Goal: Task Accomplishment & Management: Manage account settings

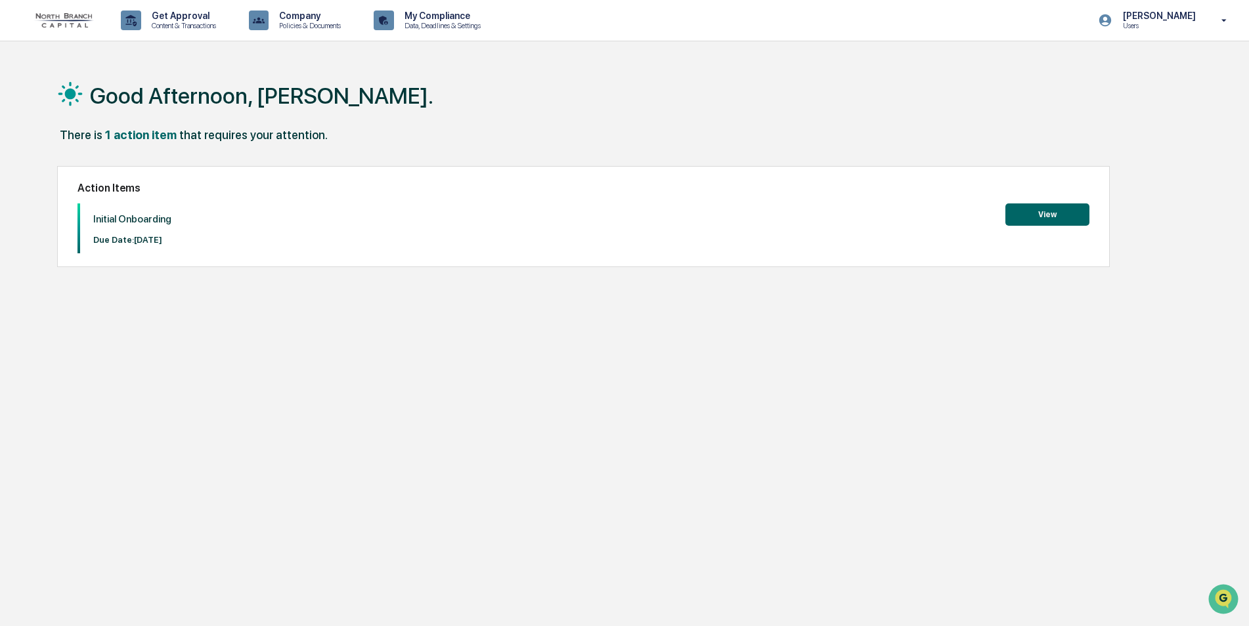
click at [1053, 213] on button "View" at bounding box center [1047, 215] width 84 height 22
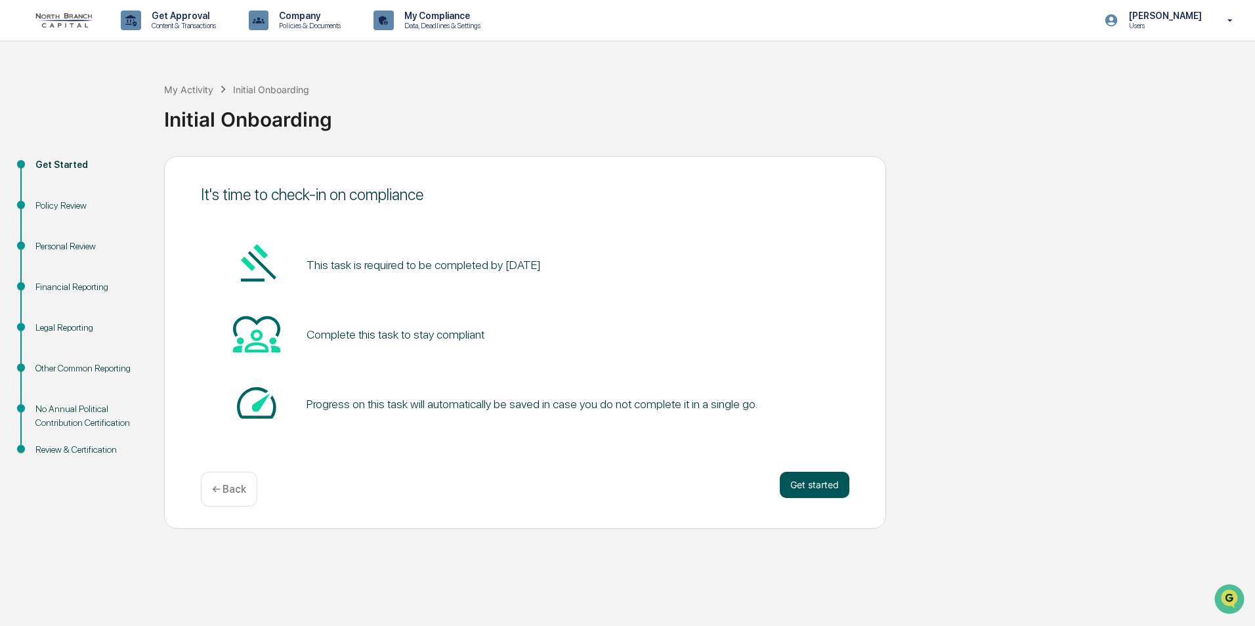
click at [796, 483] on button "Get started" at bounding box center [815, 485] width 70 height 26
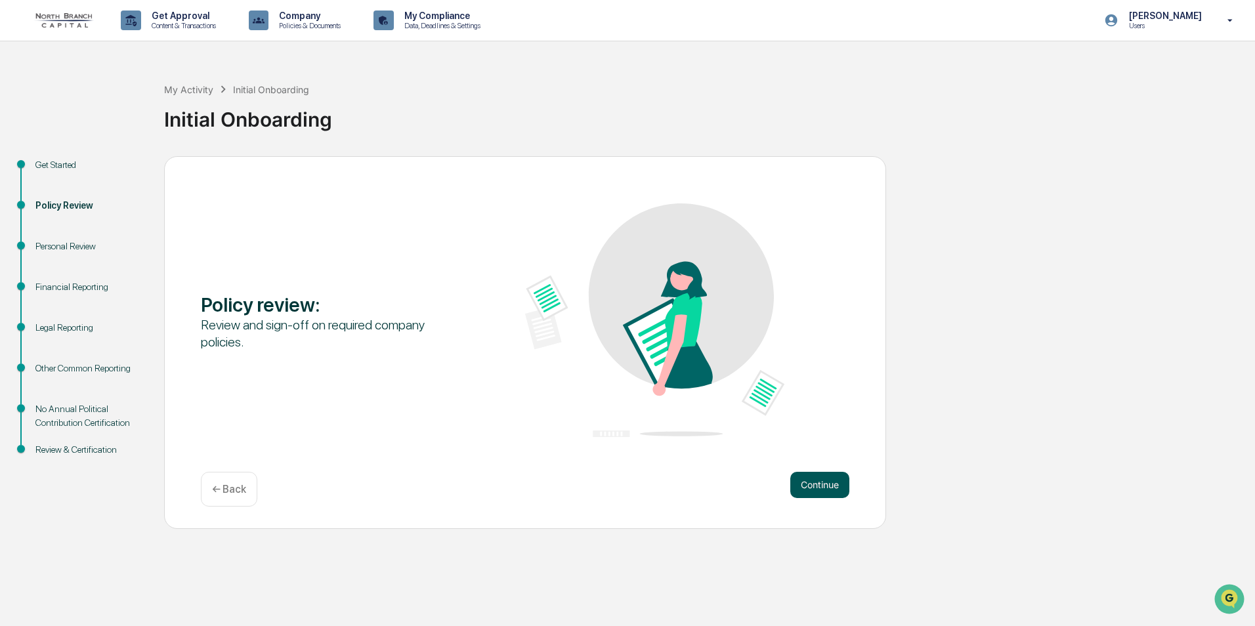
click at [813, 481] on button "Continue" at bounding box center [820, 485] width 59 height 26
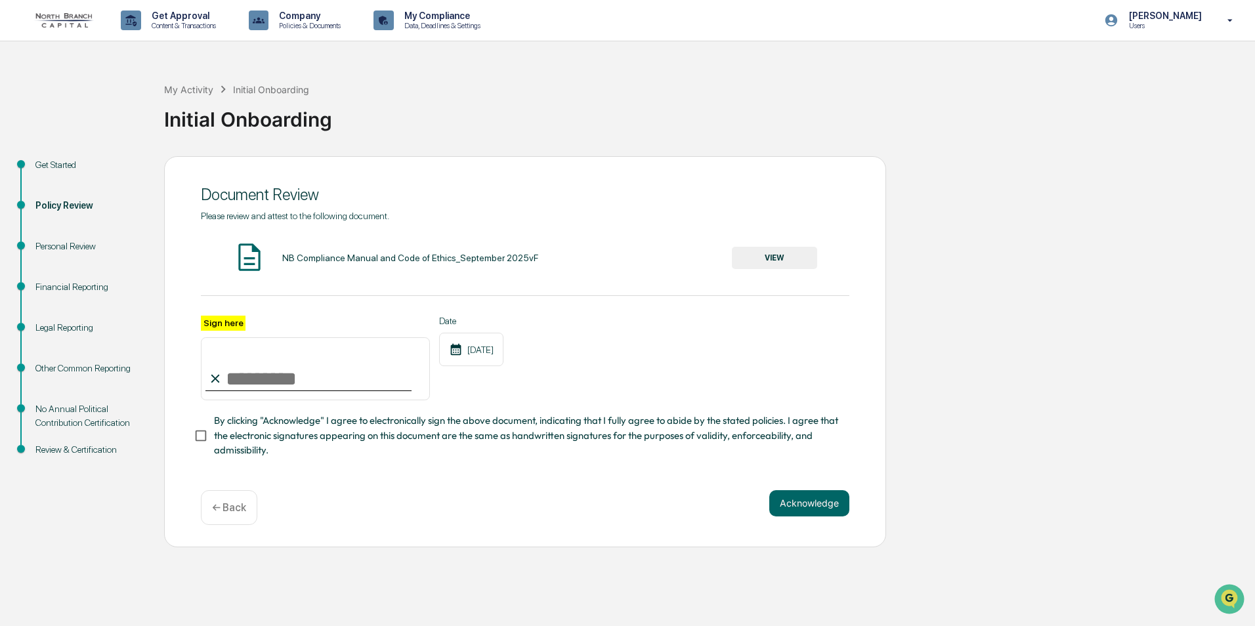
click at [785, 258] on button "VIEW" at bounding box center [774, 258] width 85 height 22
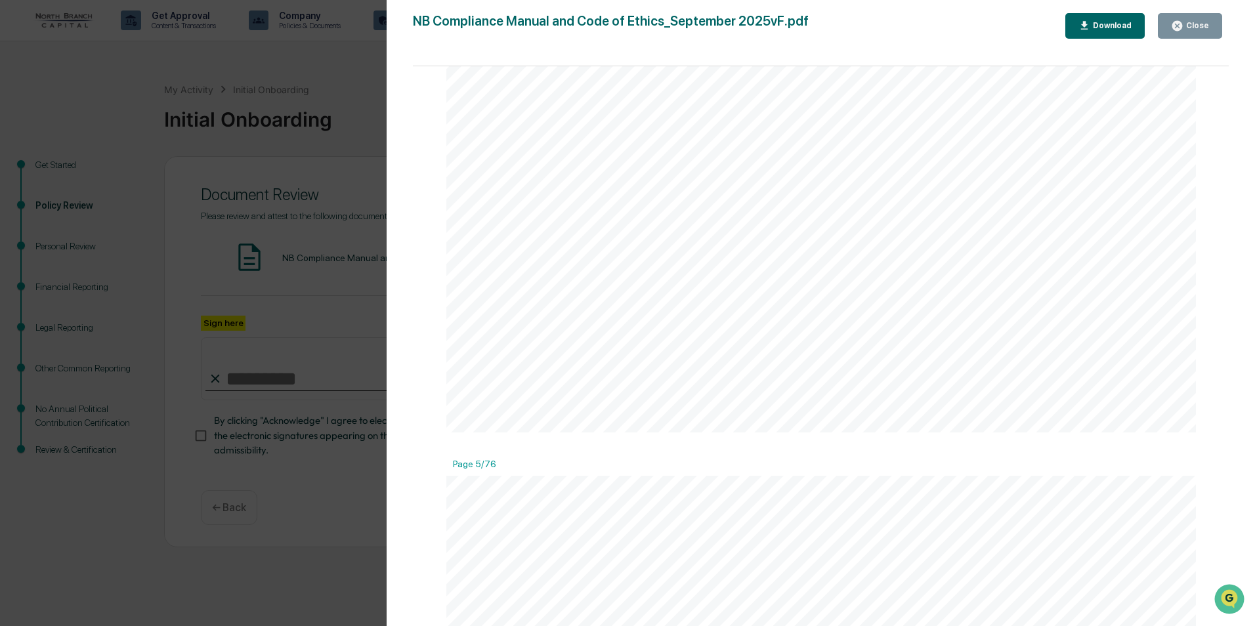
scroll to position [3677, 0]
click at [873, 188] on span "escalation to the CCO and/or a Partner of matters related to litigation, invest…" at bounding box center [821, 193] width 574 height 14
click at [1194, 24] on div "Close" at bounding box center [1197, 25] width 26 height 9
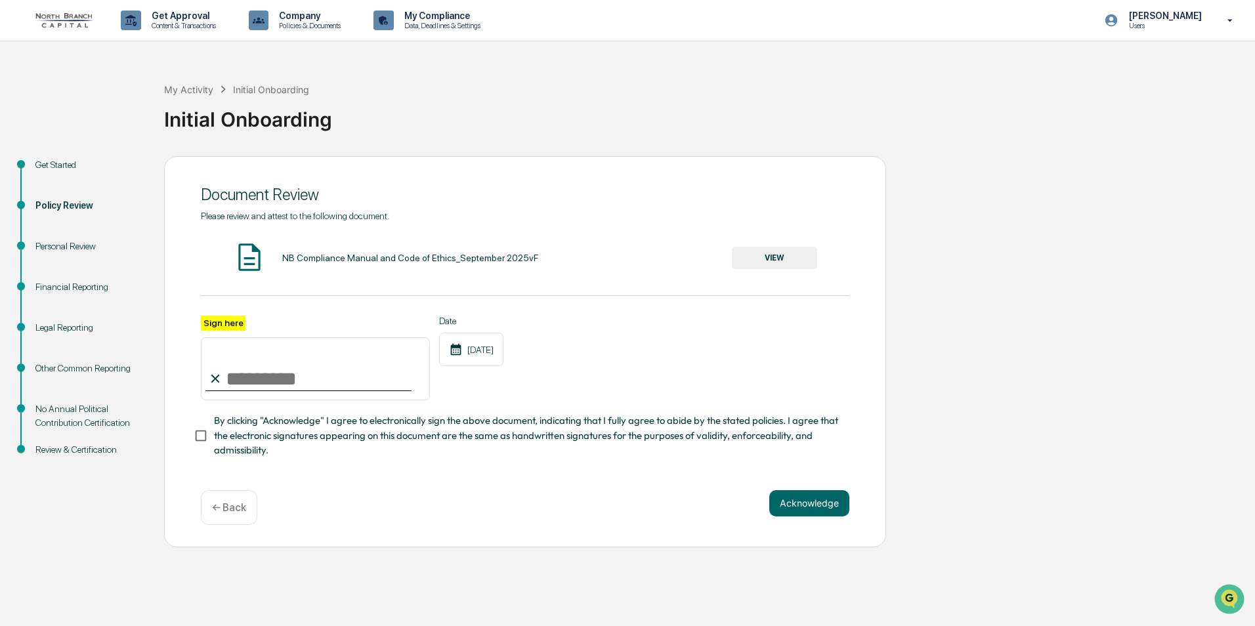
click at [55, 244] on div "Personal Review" at bounding box center [89, 247] width 108 height 14
click at [81, 251] on div "Personal Review" at bounding box center [89, 247] width 108 height 14
click at [78, 290] on div "Financial Reporting" at bounding box center [89, 287] width 108 height 14
click at [61, 167] on div "Get Started" at bounding box center [89, 165] width 108 height 14
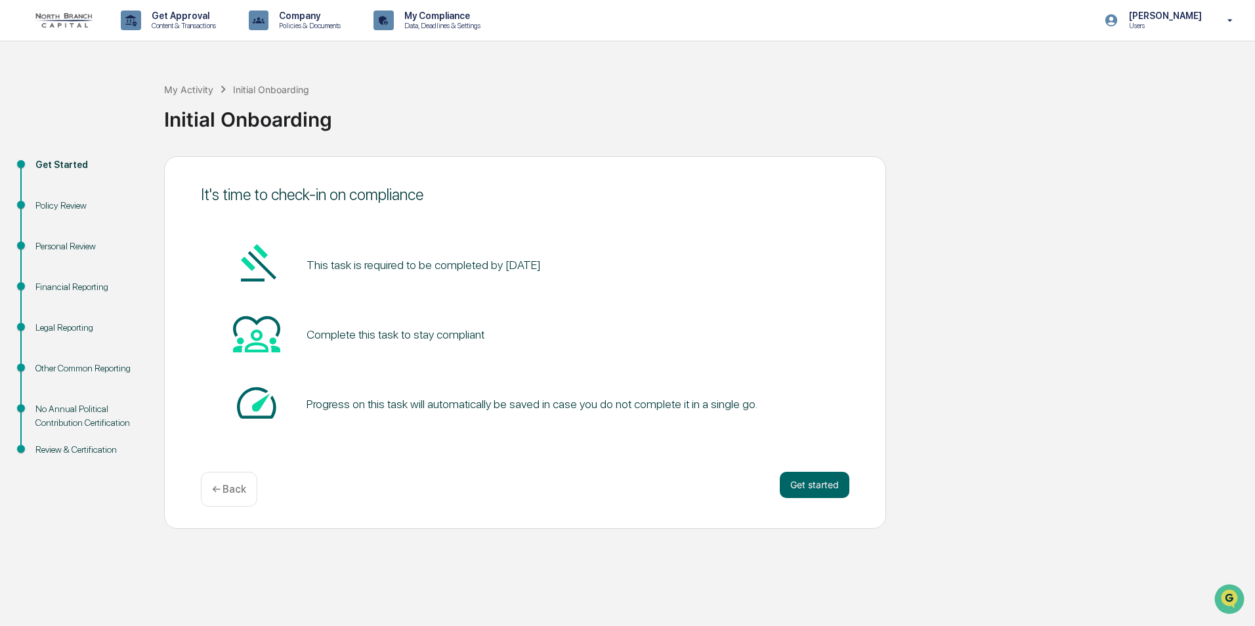
click at [64, 206] on div "Policy Review" at bounding box center [89, 206] width 108 height 14
click at [54, 201] on div "Policy Review" at bounding box center [89, 206] width 108 height 14
click at [827, 487] on button "Get started" at bounding box center [815, 485] width 70 height 26
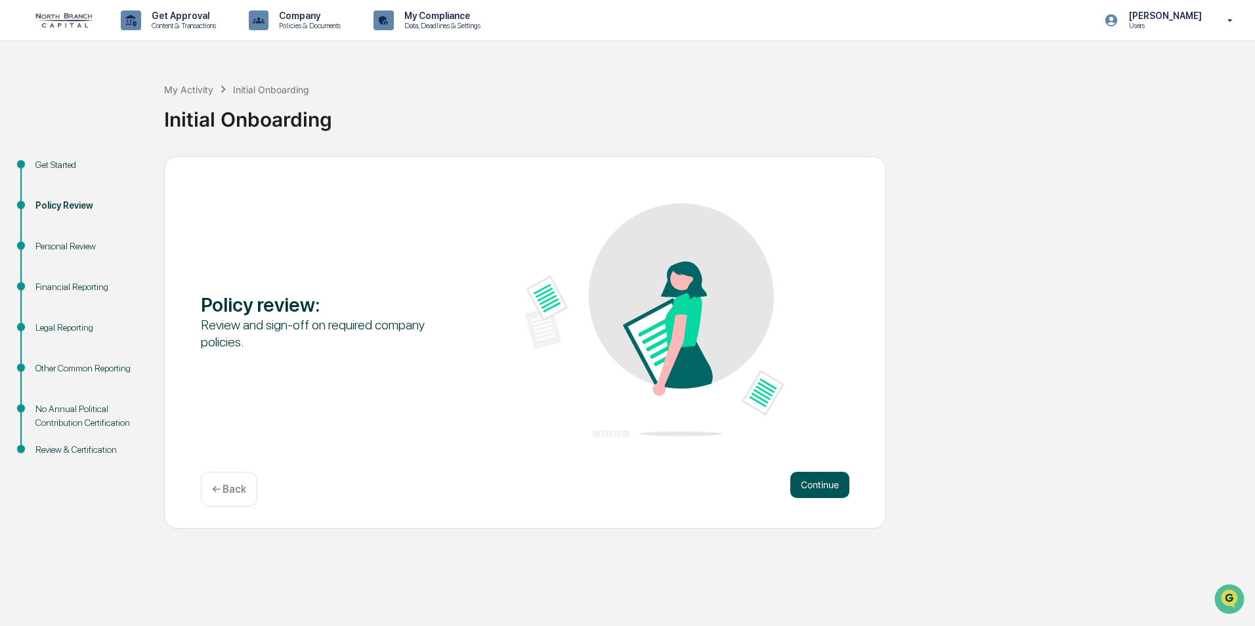
click at [822, 489] on button "Continue" at bounding box center [820, 485] width 59 height 26
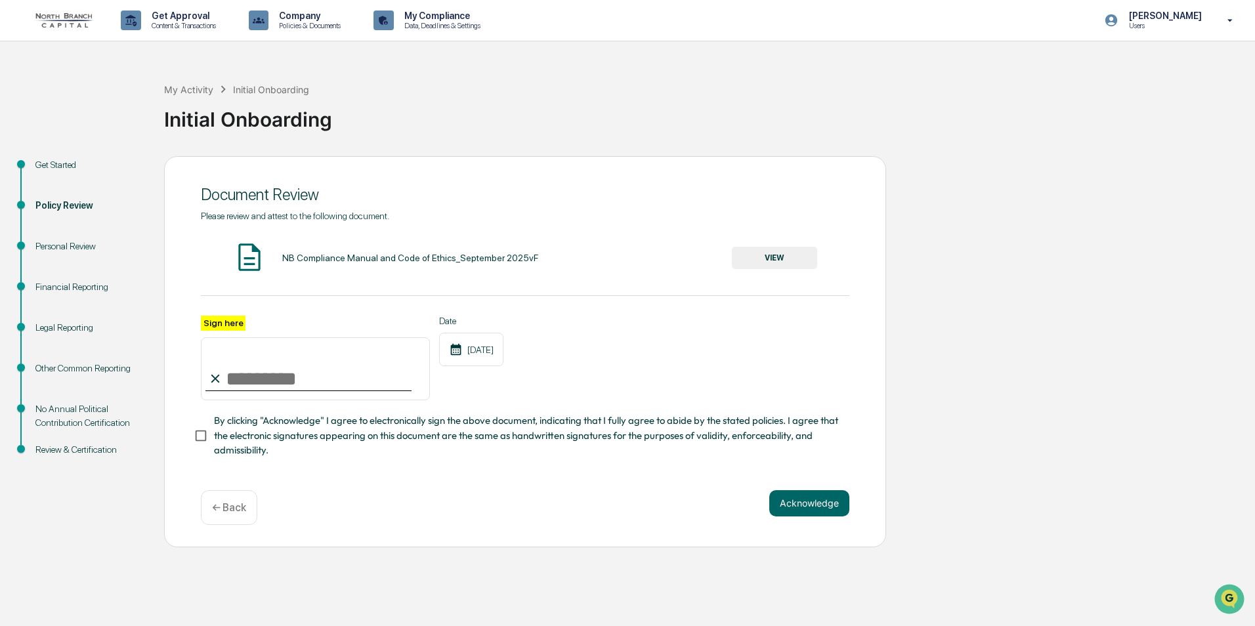
click at [58, 242] on div "Personal Review" at bounding box center [89, 247] width 108 height 14
click at [52, 290] on div "Financial Reporting" at bounding box center [89, 287] width 108 height 14
click at [71, 246] on div "Personal Review" at bounding box center [89, 247] width 108 height 14
click at [955, 332] on div "Get Started Policy Review Personal Review Financial Reporting Legal Reporting O…" at bounding box center [628, 351] width 1242 height 391
click at [772, 259] on button "VIEW" at bounding box center [774, 258] width 85 height 22
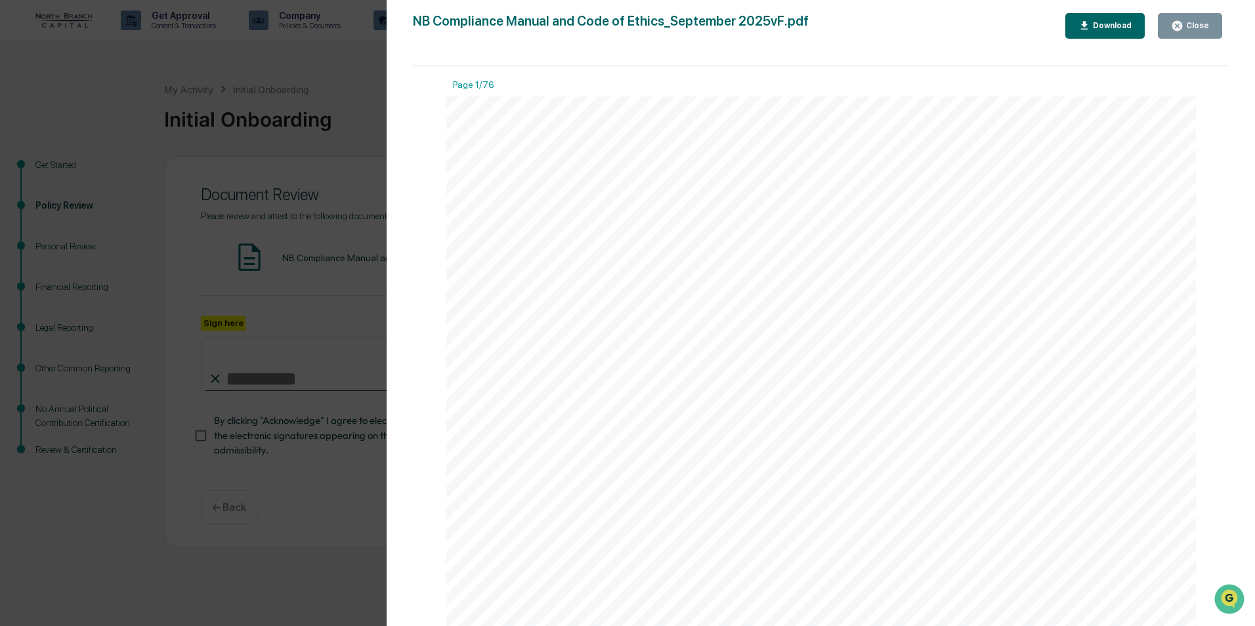
scroll to position [4453, 0]
drag, startPoint x: 738, startPoint y: 368, endPoint x: 1069, endPoint y: 374, distance: 331.0
click at [1069, 374] on div "5 checked against a list of Specially Designated Nationals and Blocked Persons …" at bounding box center [821, 184] width 750 height 971
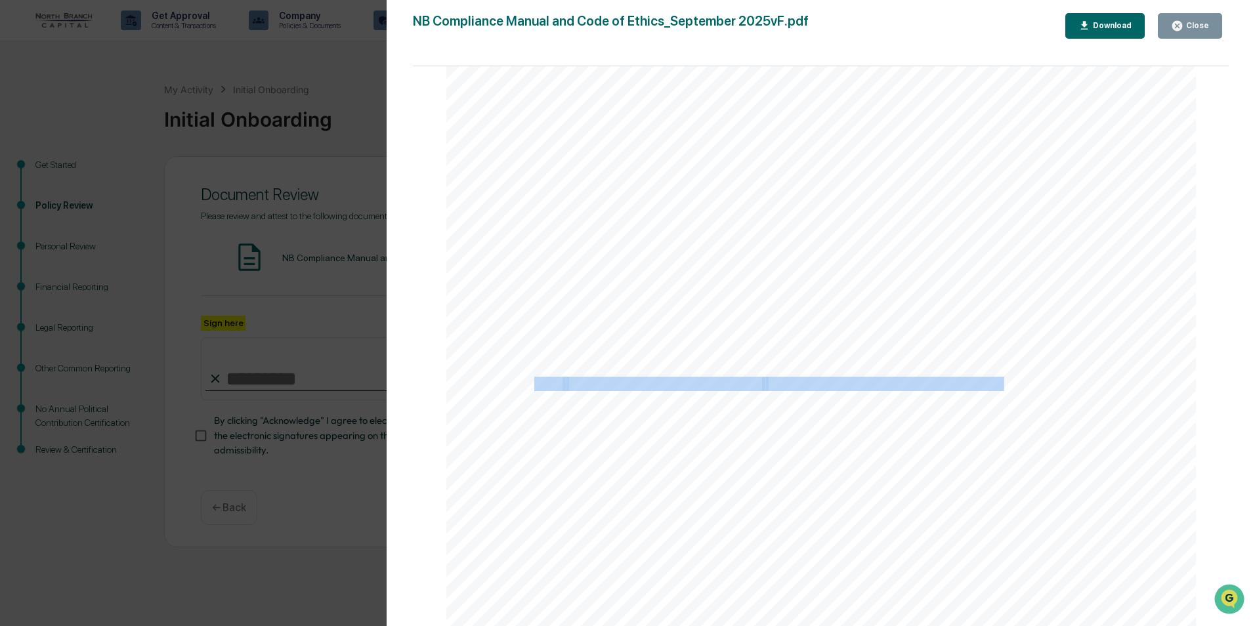
drag, startPoint x: 533, startPoint y: 383, endPoint x: 1001, endPoint y: 389, distance: 468.2
click at [1001, 389] on div "5 checked against a list of Specially Designated Nationals and Blocked Persons …" at bounding box center [821, 184] width 750 height 971
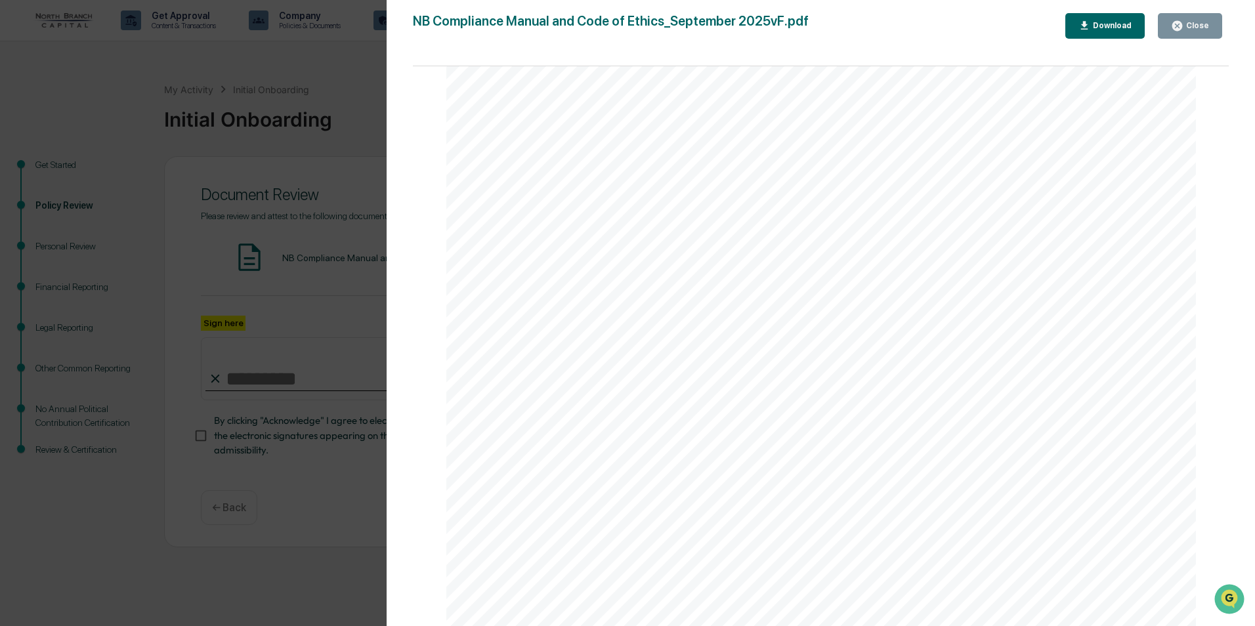
click at [488, 412] on div "5 checked against a list of Specially Designated Nationals and Blocked Persons …" at bounding box center [821, 184] width 750 height 971
click at [1142, 337] on div "5 checked against a list of Specially Designated Nationals and Blocked Persons …" at bounding box center [821, 184] width 750 height 971
click at [1125, 361] on div "5 checked against a list of Specially Designated Nationals and Blocked Persons …" at bounding box center [821, 184] width 750 height 971
click at [1187, 24] on div "Close" at bounding box center [1197, 25] width 26 height 9
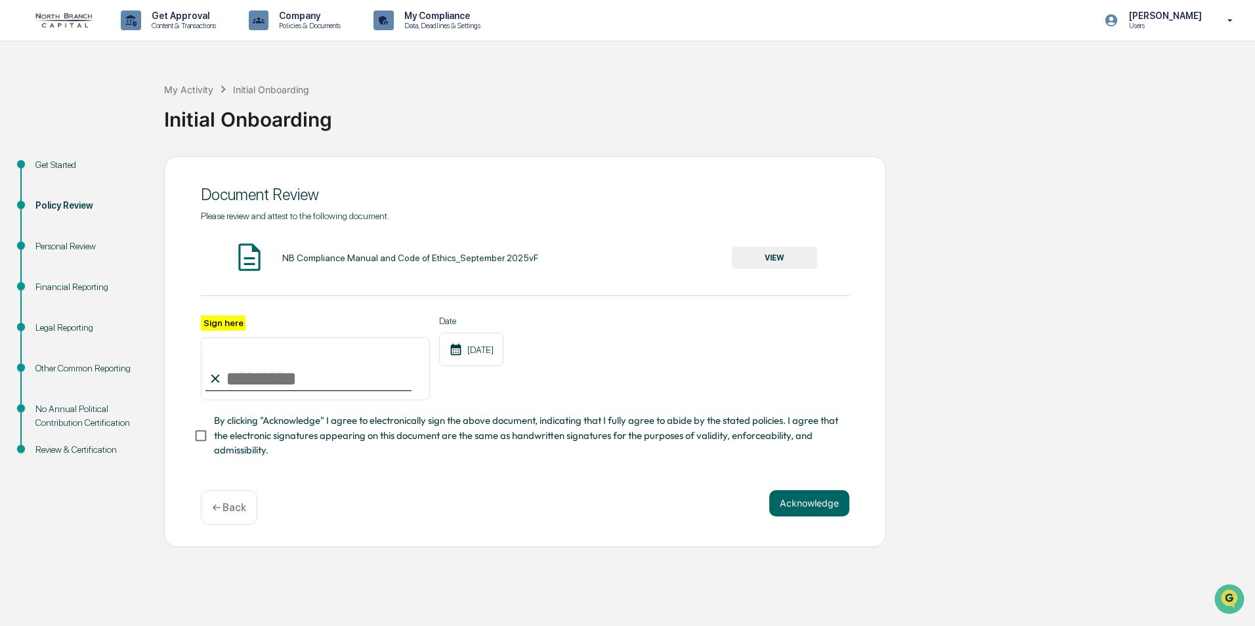
click at [60, 288] on div "Financial Reporting" at bounding box center [89, 287] width 108 height 14
click at [59, 288] on div "Financial Reporting" at bounding box center [89, 287] width 108 height 14
click at [92, 287] on div "Financial Reporting" at bounding box center [89, 287] width 108 height 14
click at [79, 288] on div "Financial Reporting" at bounding box center [89, 287] width 108 height 14
click at [781, 511] on button "Acknowledge" at bounding box center [810, 503] width 80 height 26
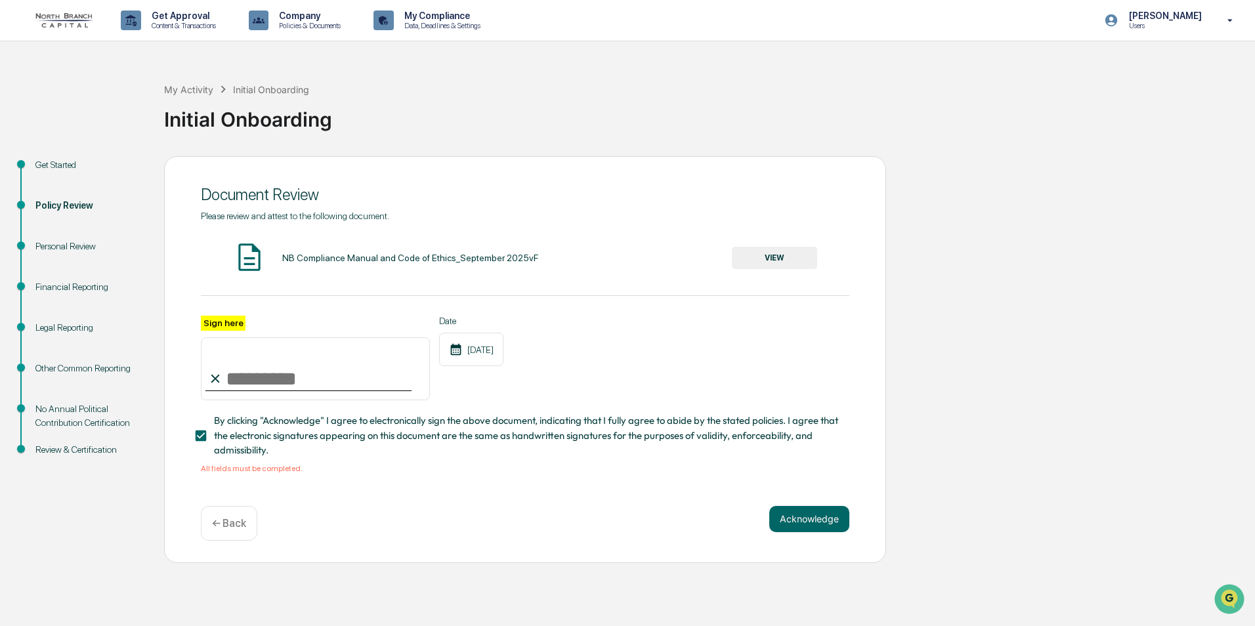
click at [299, 381] on input "Sign here" at bounding box center [315, 368] width 229 height 63
type input "**********"
drag, startPoint x: 599, startPoint y: 408, endPoint x: 607, endPoint y: 404, distance: 8.8
click at [600, 408] on div "**********" at bounding box center [525, 395] width 649 height 158
click at [805, 525] on button "Acknowledge" at bounding box center [810, 519] width 80 height 26
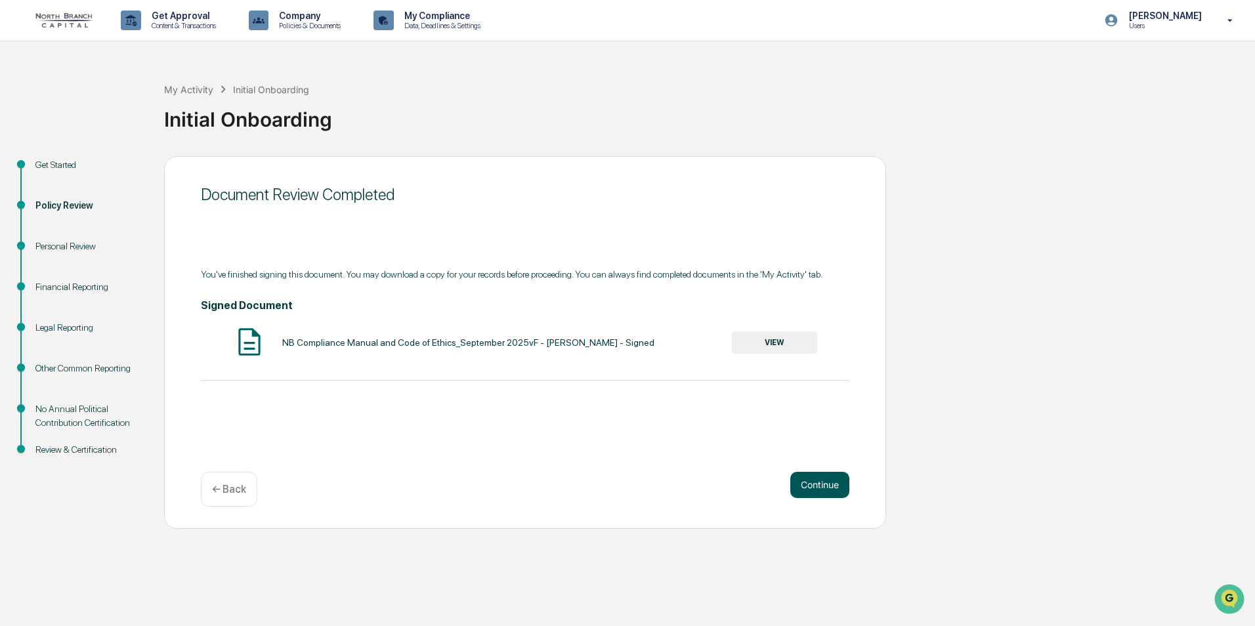
click at [820, 486] on button "Continue" at bounding box center [820, 485] width 59 height 26
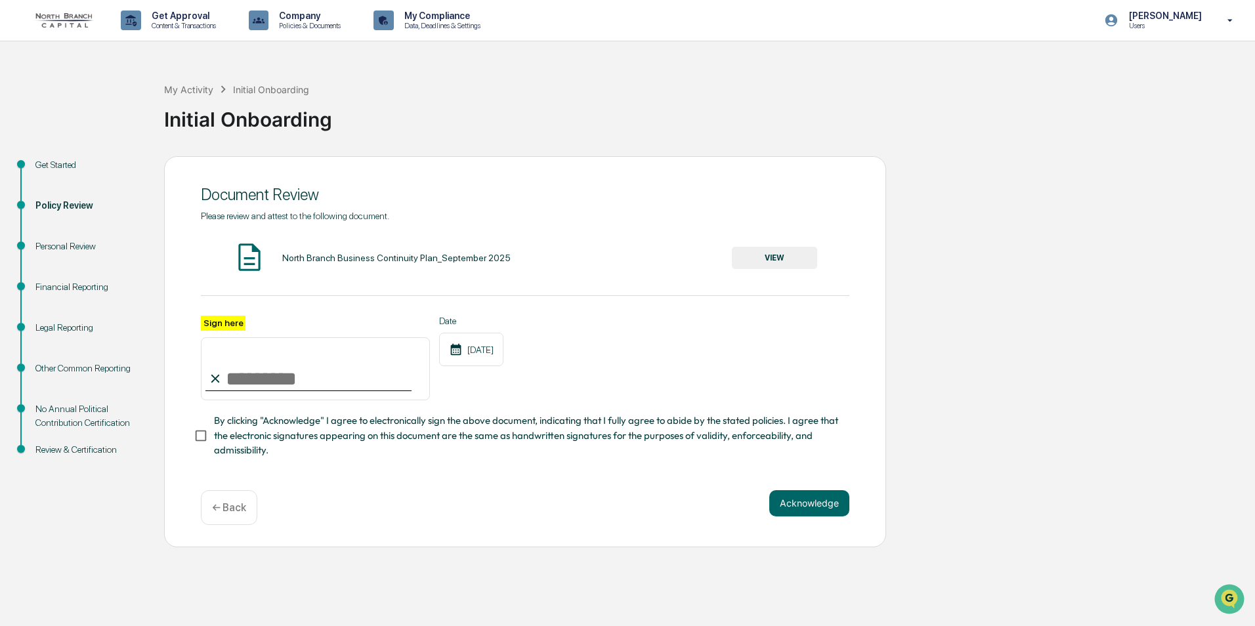
click at [768, 254] on button "VIEW" at bounding box center [774, 258] width 85 height 22
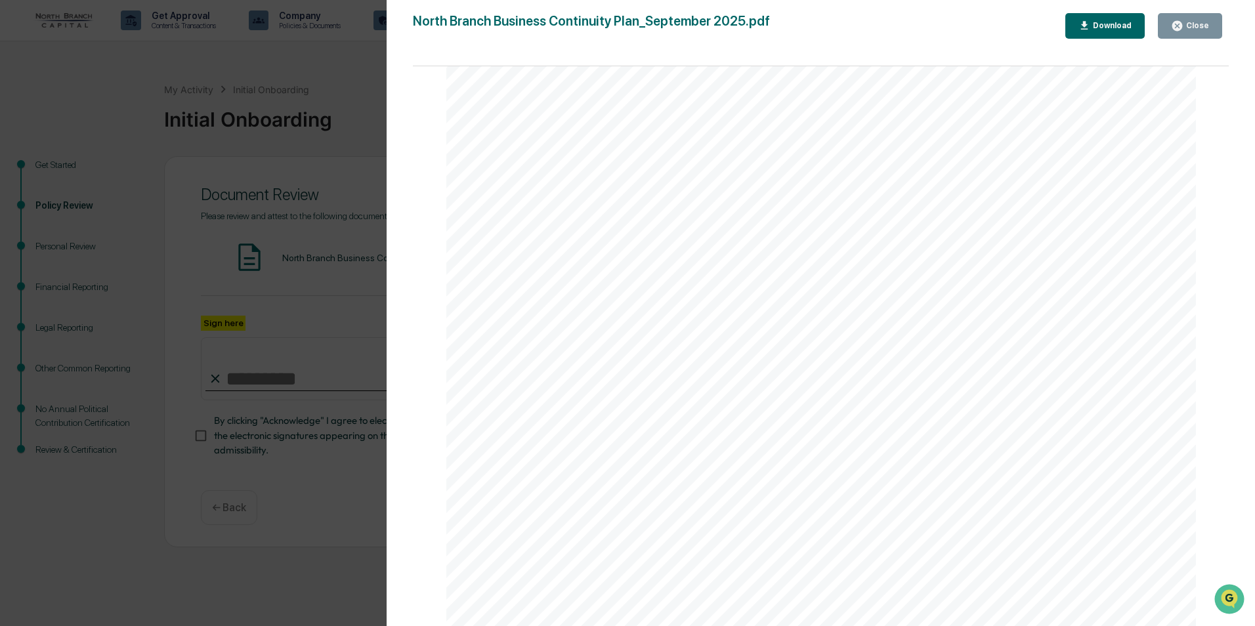
scroll to position [15, 0]
click at [1195, 30] on div "Close" at bounding box center [1197, 25] width 26 height 9
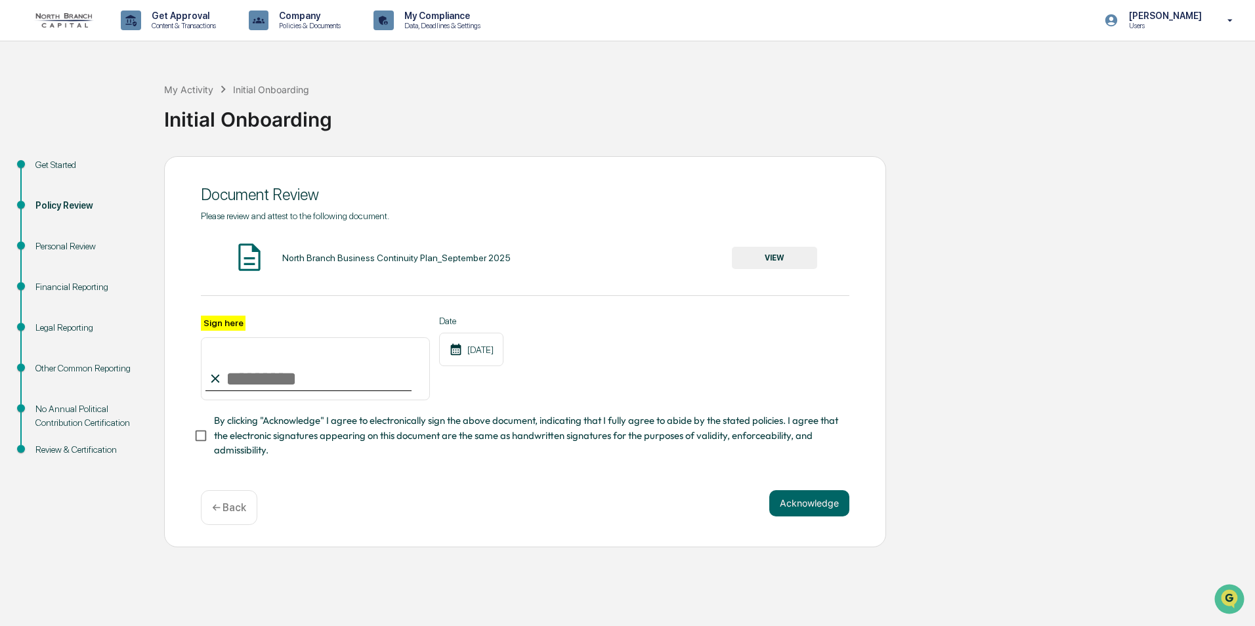
click at [251, 386] on input "Sign here" at bounding box center [315, 368] width 229 height 63
type input "**********"
click at [812, 508] on button "Acknowledge" at bounding box center [810, 503] width 80 height 26
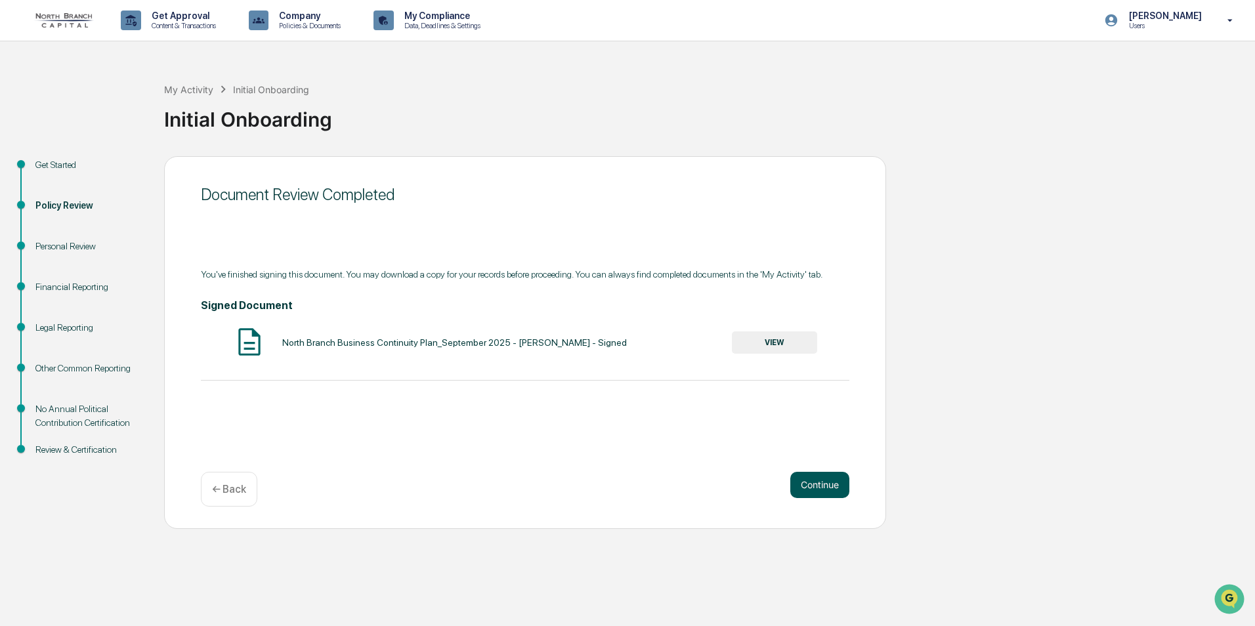
click at [794, 479] on button "Continue" at bounding box center [820, 485] width 59 height 26
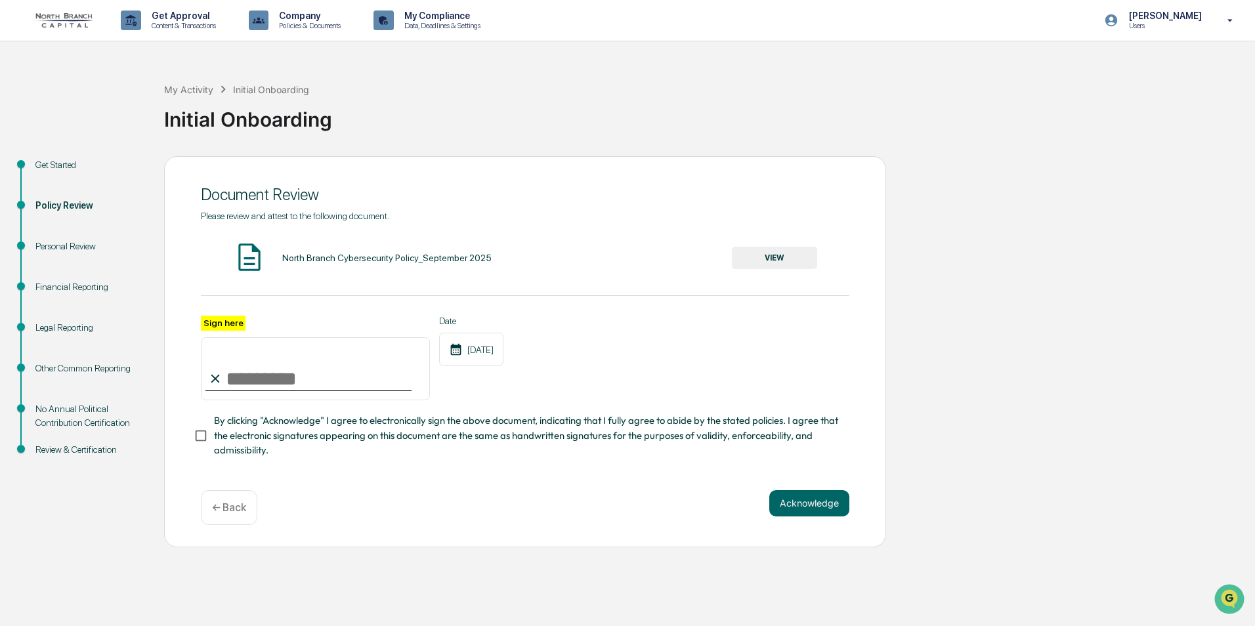
click at [301, 379] on input "Sign here" at bounding box center [315, 368] width 229 height 63
type input "**********"
click at [759, 262] on button "VIEW" at bounding box center [774, 258] width 85 height 22
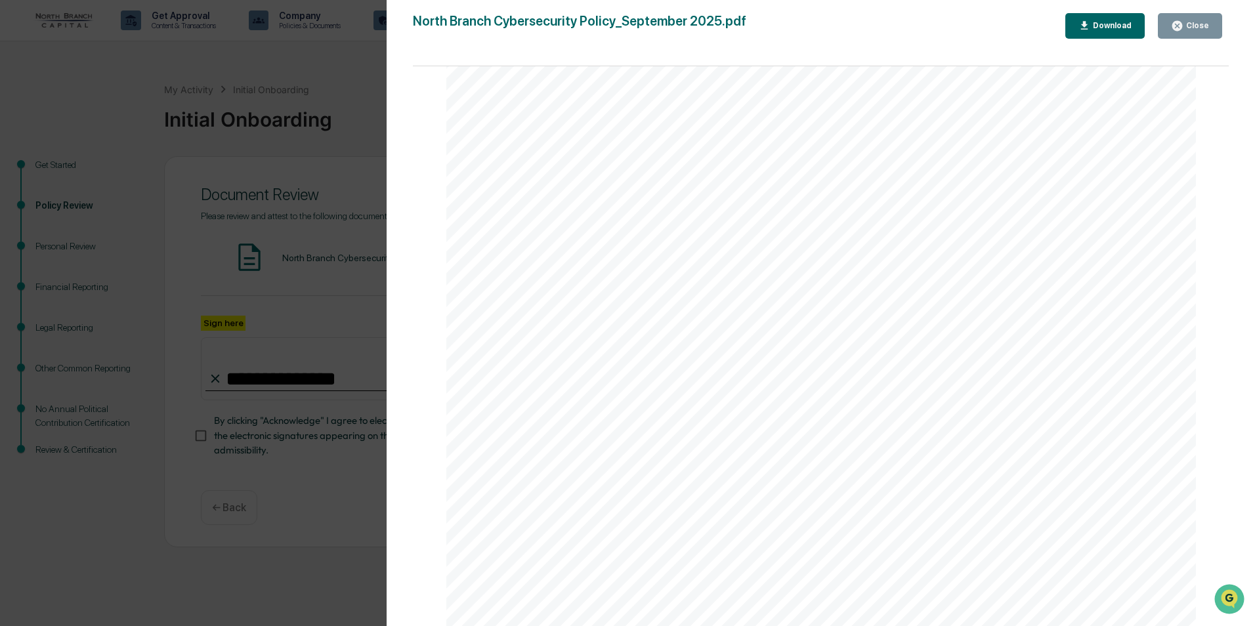
scroll to position [4496, 0]
click at [1198, 21] on div "Close" at bounding box center [1197, 25] width 26 height 9
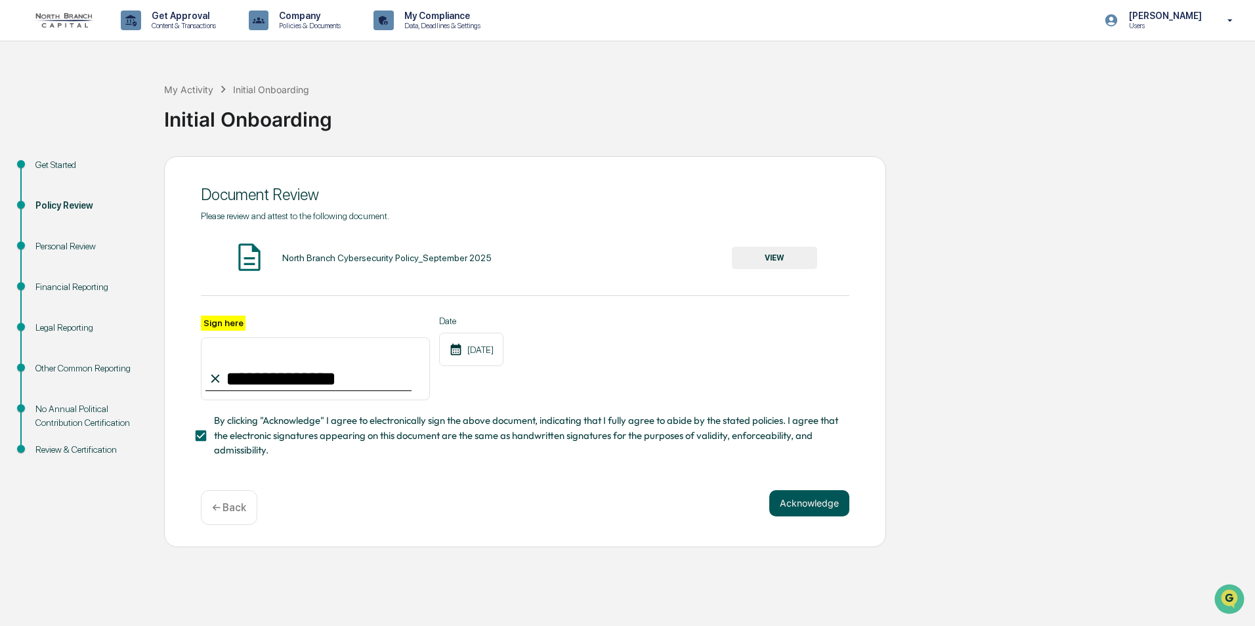
click at [802, 506] on button "Acknowledge" at bounding box center [810, 503] width 80 height 26
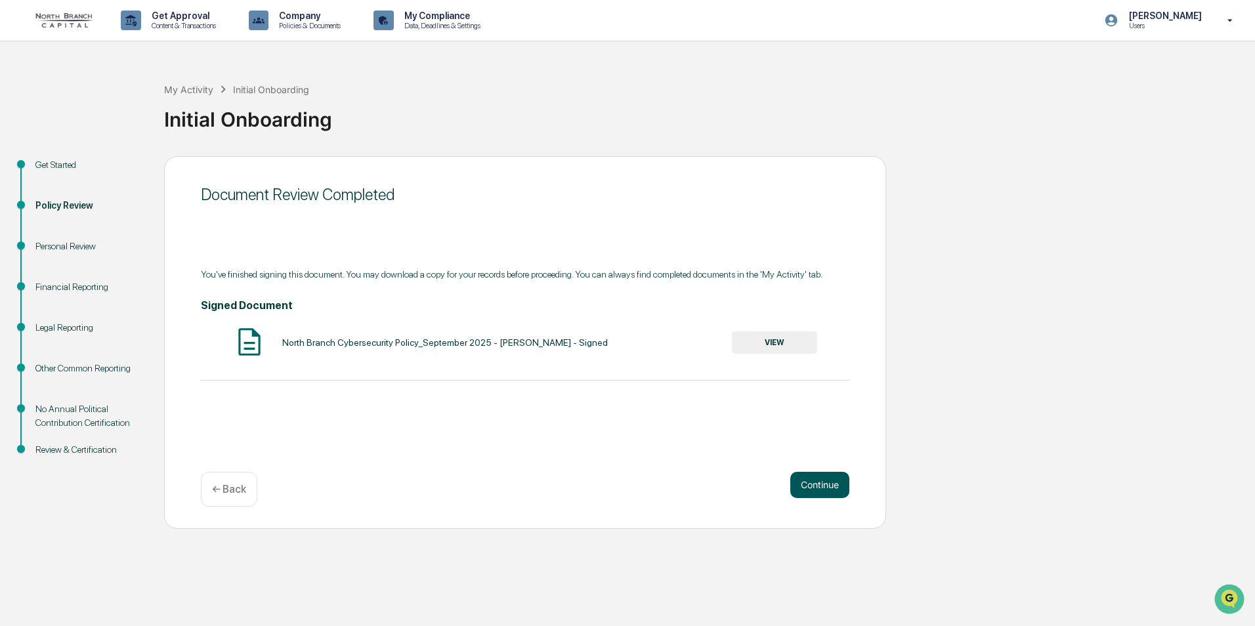
click at [820, 488] on button "Continue" at bounding box center [820, 485] width 59 height 26
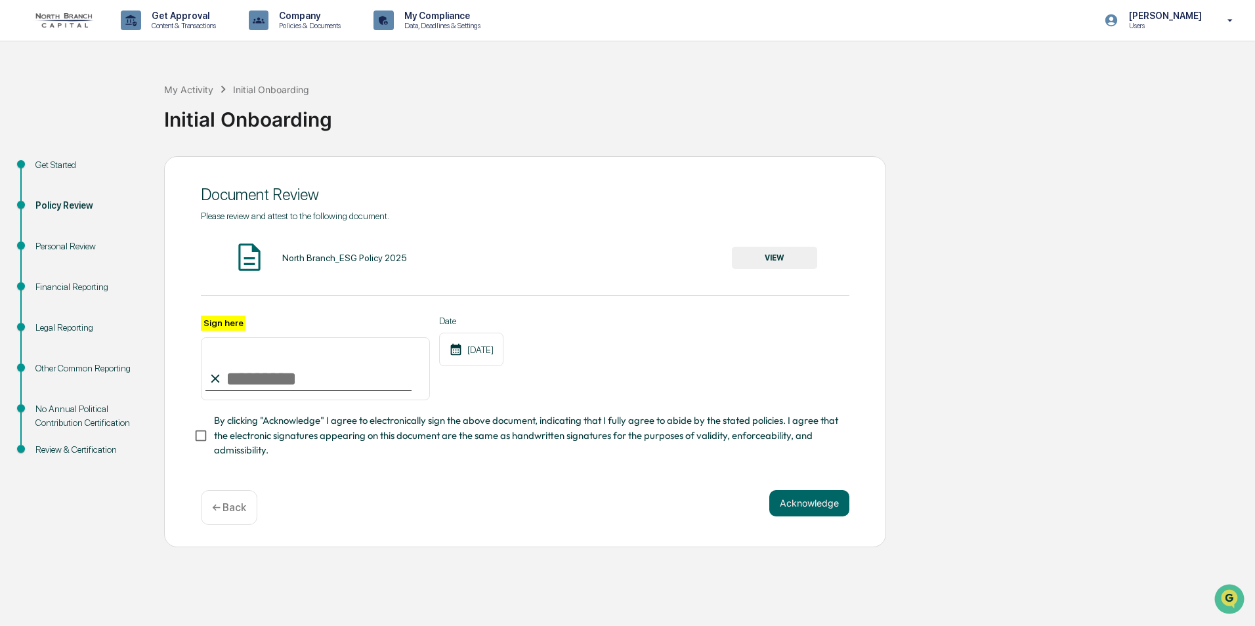
click at [800, 256] on button "VIEW" at bounding box center [774, 258] width 85 height 22
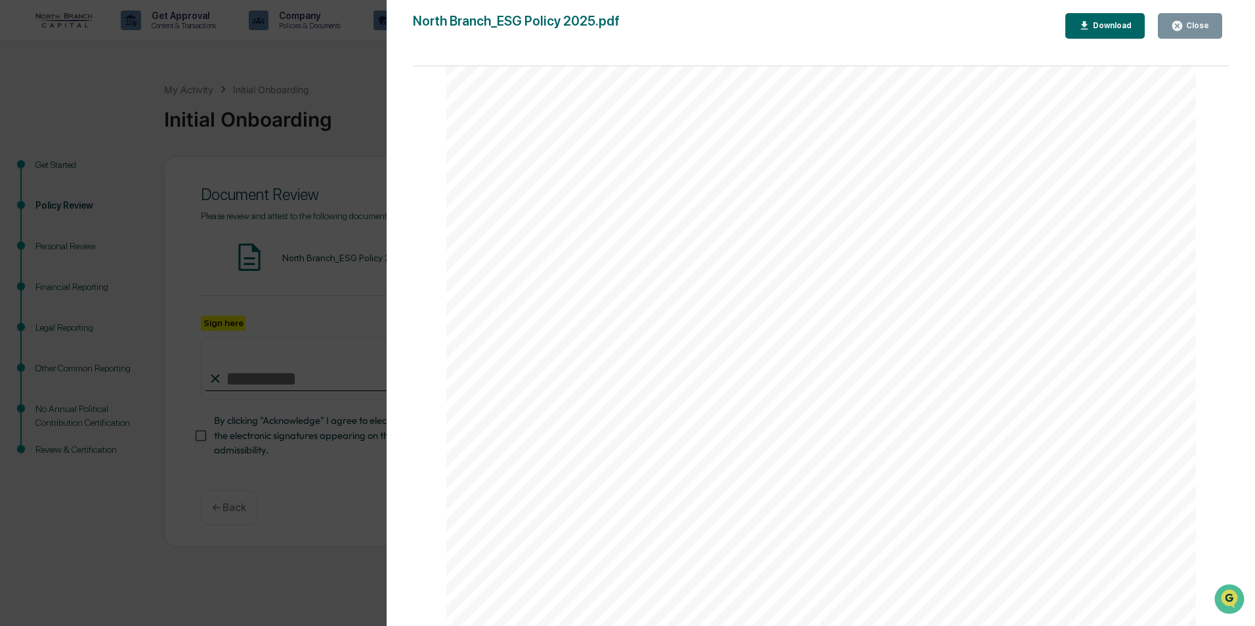
scroll to position [0, 0]
click at [1185, 34] on button "Close" at bounding box center [1190, 26] width 64 height 26
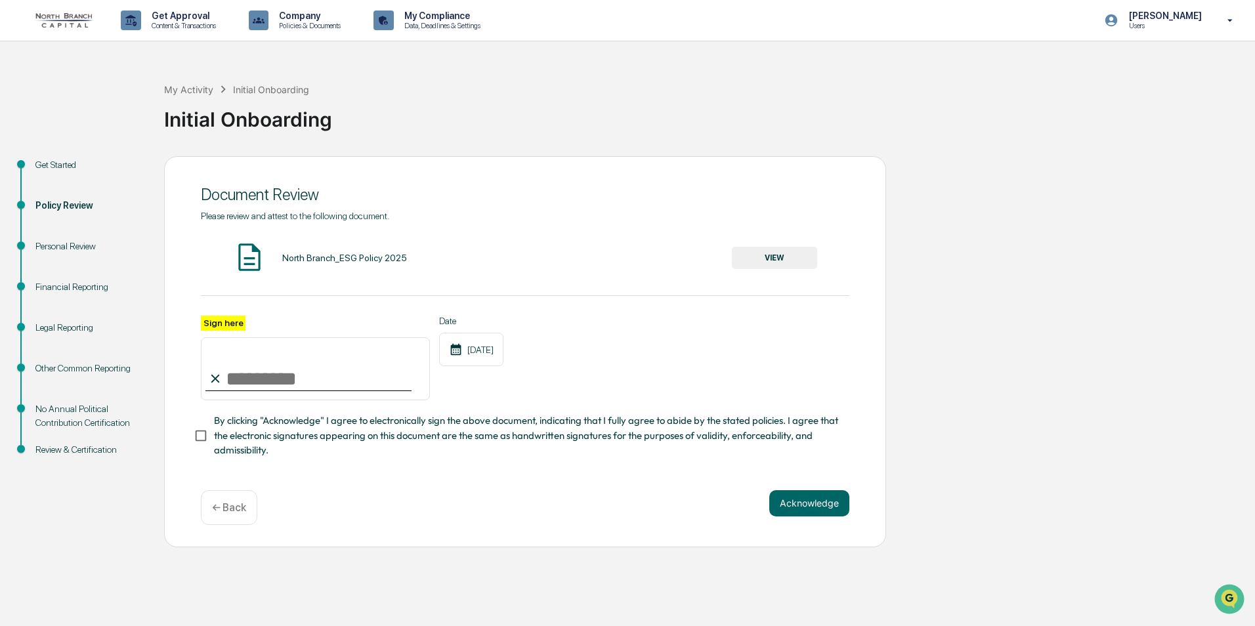
click at [290, 391] on div at bounding box center [309, 390] width 206 height 1
click at [290, 388] on input "Sign here" at bounding box center [315, 368] width 229 height 63
type input "**********"
click at [809, 510] on button "Acknowledge" at bounding box center [810, 503] width 80 height 26
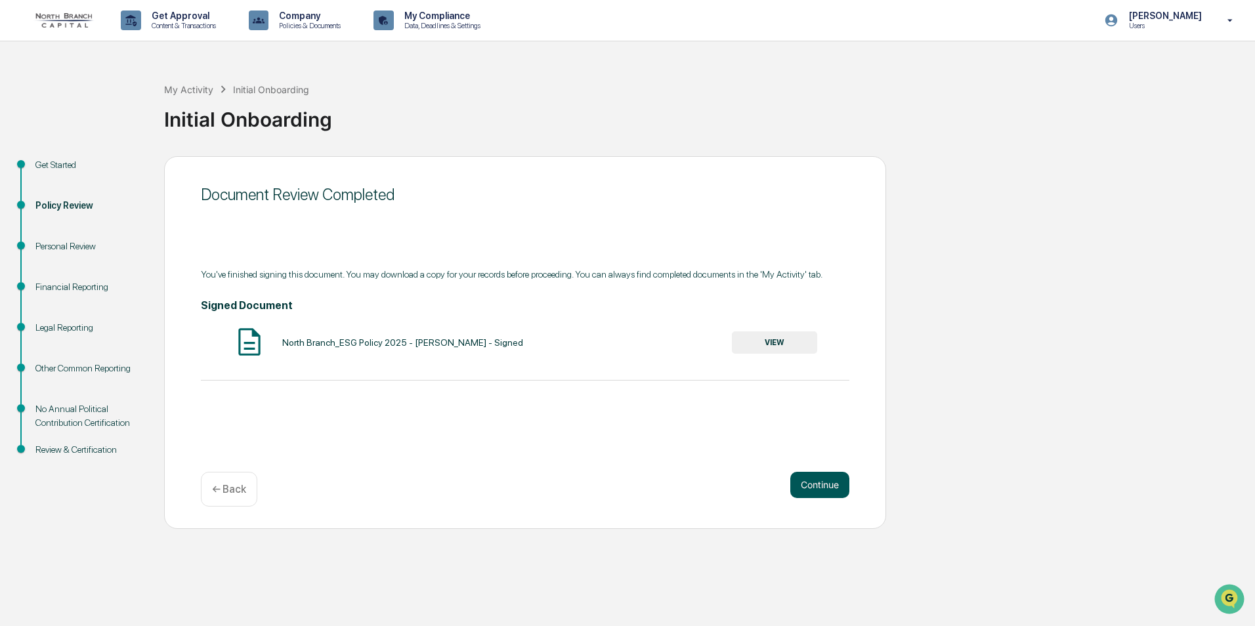
click at [823, 483] on button "Continue" at bounding box center [820, 485] width 59 height 26
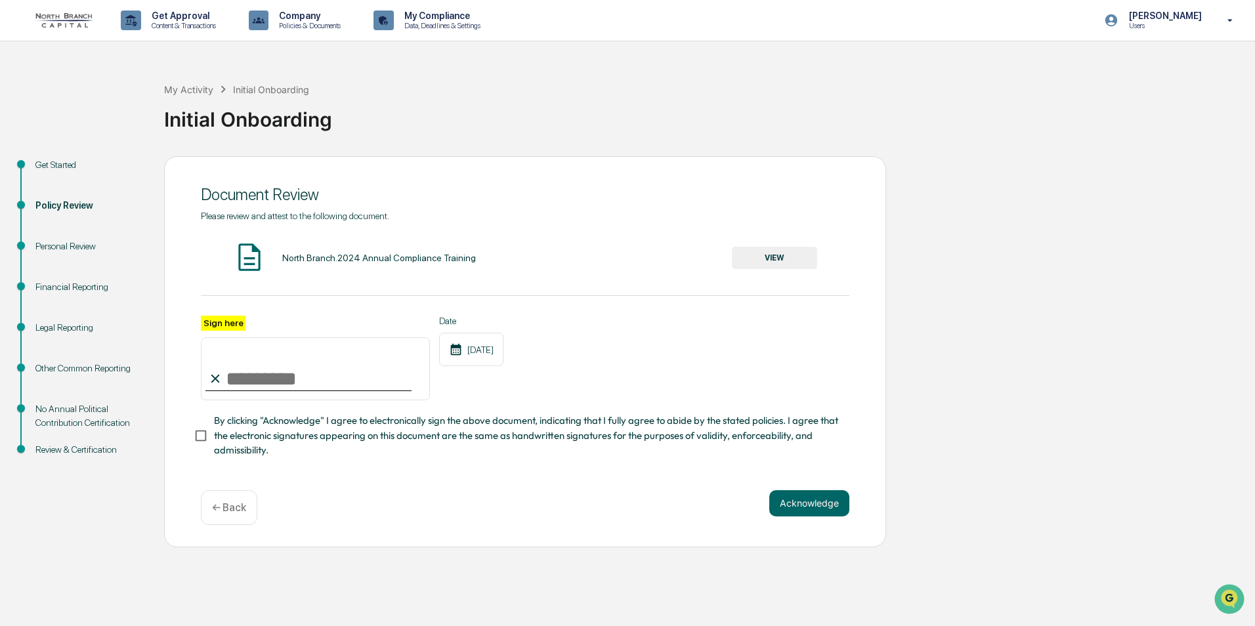
click at [798, 255] on button "VIEW" at bounding box center [774, 258] width 85 height 22
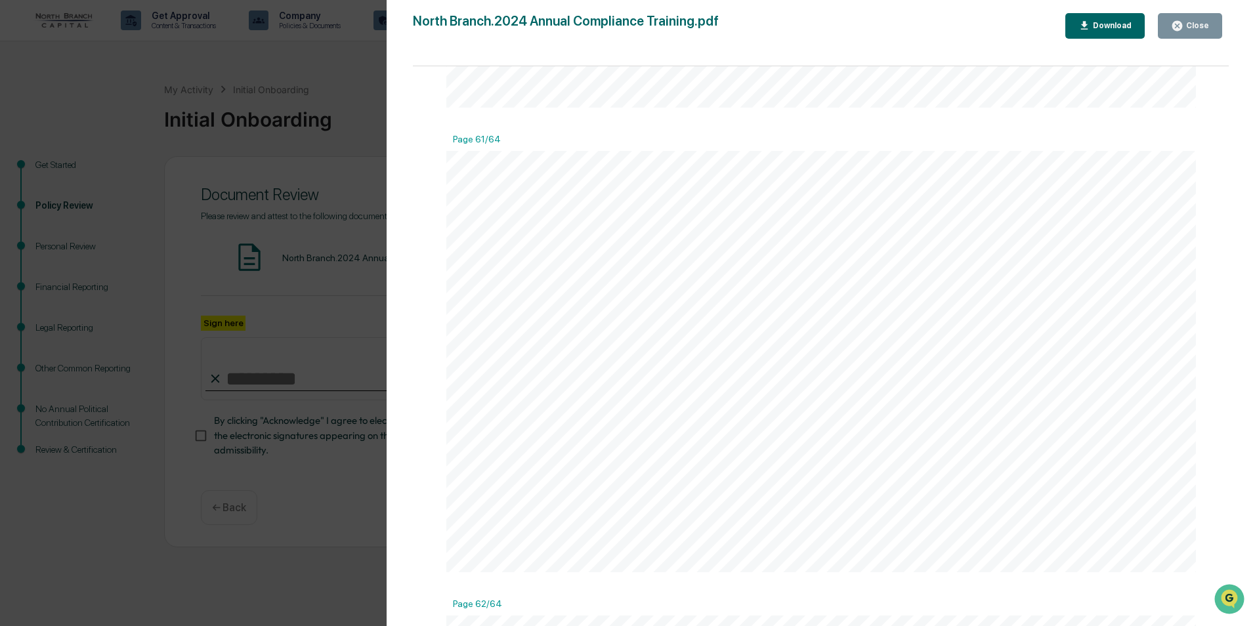
scroll to position [29179, 0]
click at [1183, 27] on icon "button" at bounding box center [1178, 26] width 10 height 10
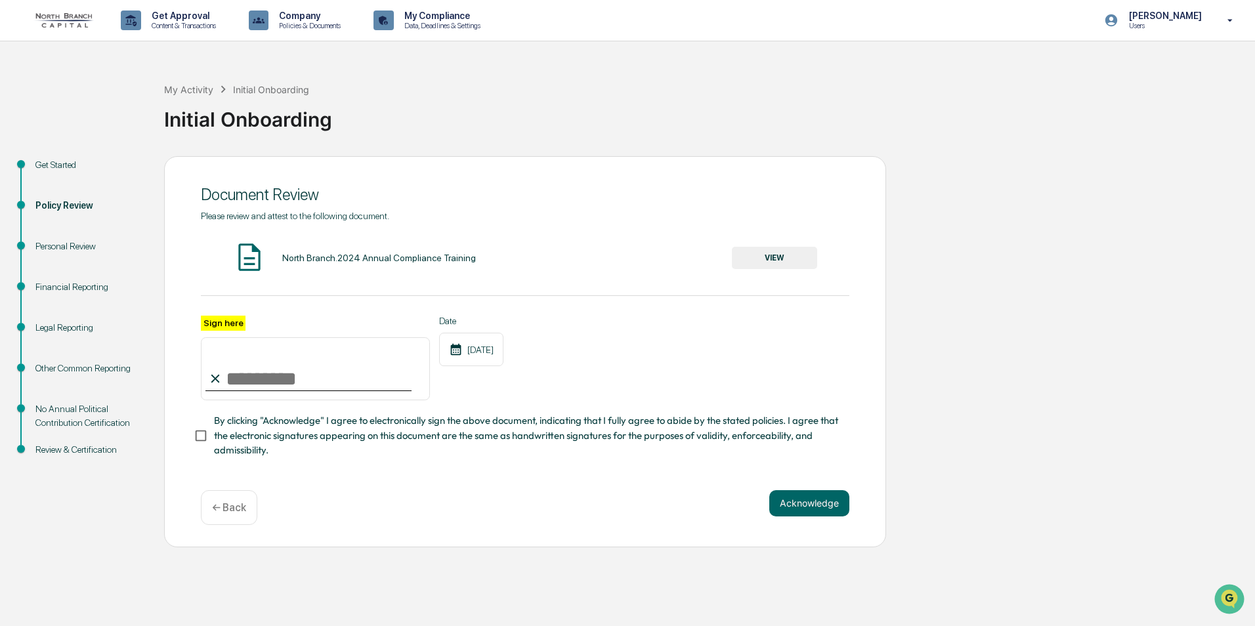
click at [287, 383] on input "Sign here" at bounding box center [315, 368] width 229 height 63
type input "**********"
click at [818, 508] on button "Acknowledge" at bounding box center [810, 503] width 80 height 26
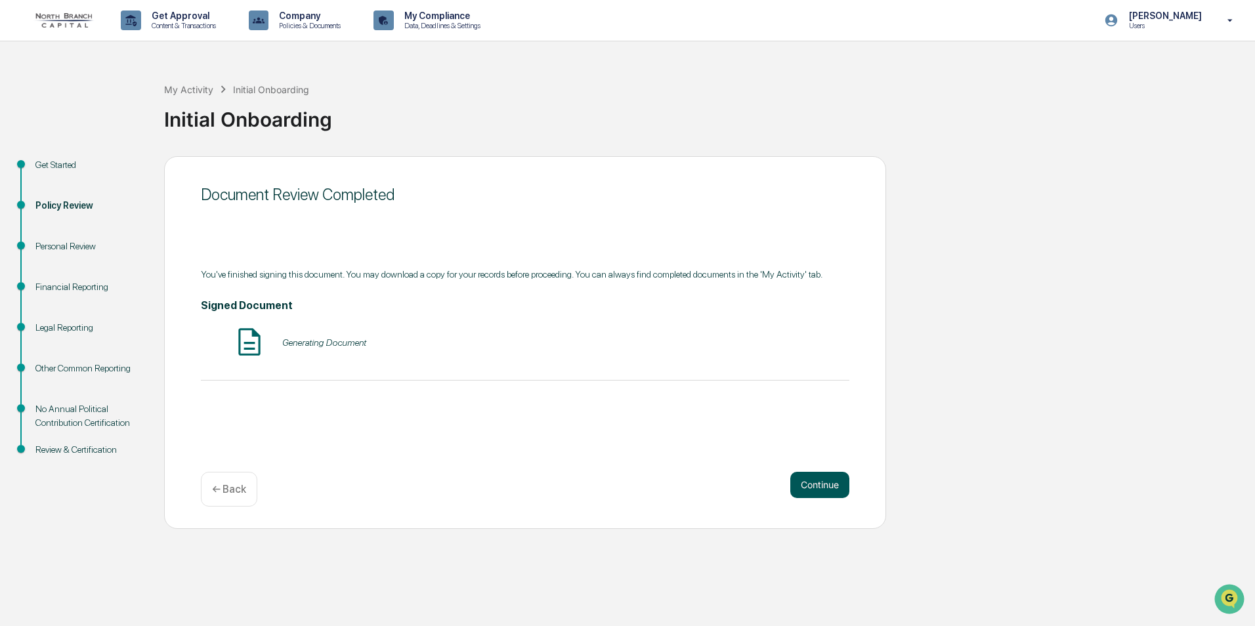
click at [825, 483] on button "Continue" at bounding box center [820, 485] width 59 height 26
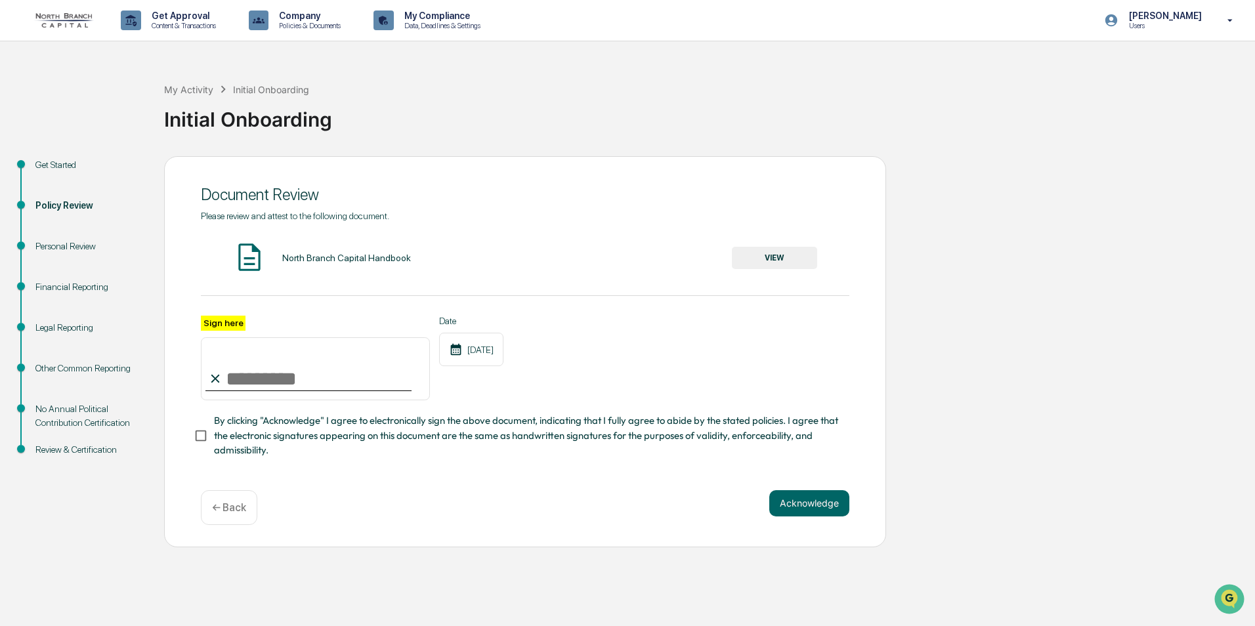
click at [754, 255] on button "VIEW" at bounding box center [774, 258] width 85 height 22
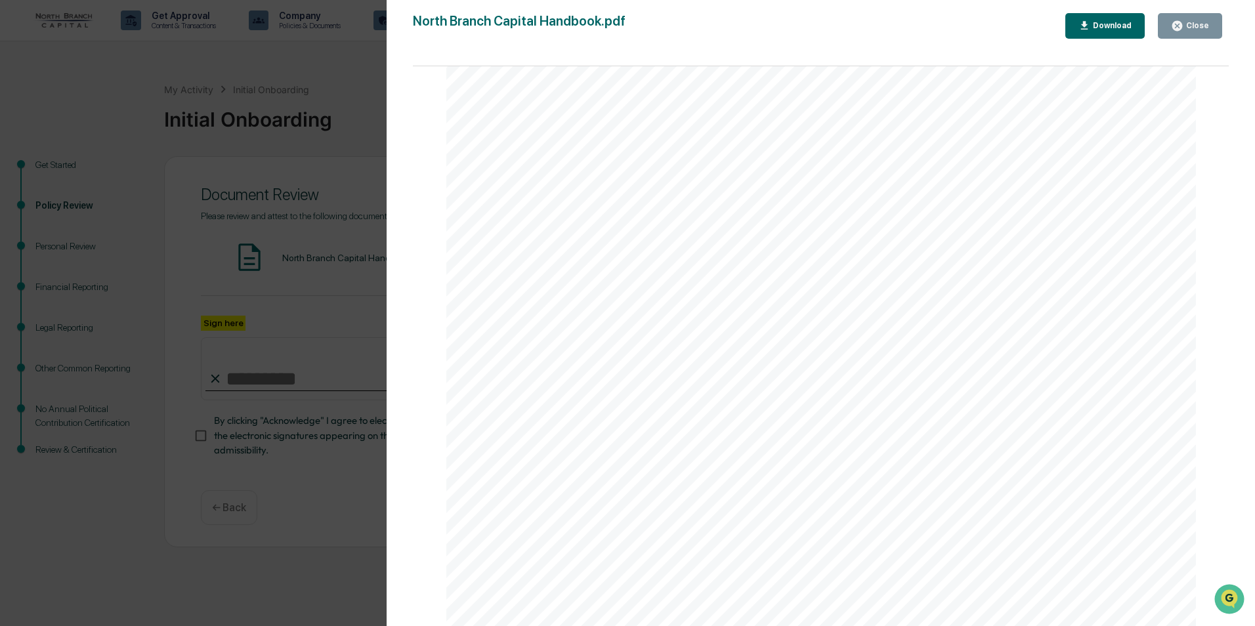
scroll to position [55185, 0]
click at [1190, 25] on div "Close" at bounding box center [1197, 25] width 26 height 9
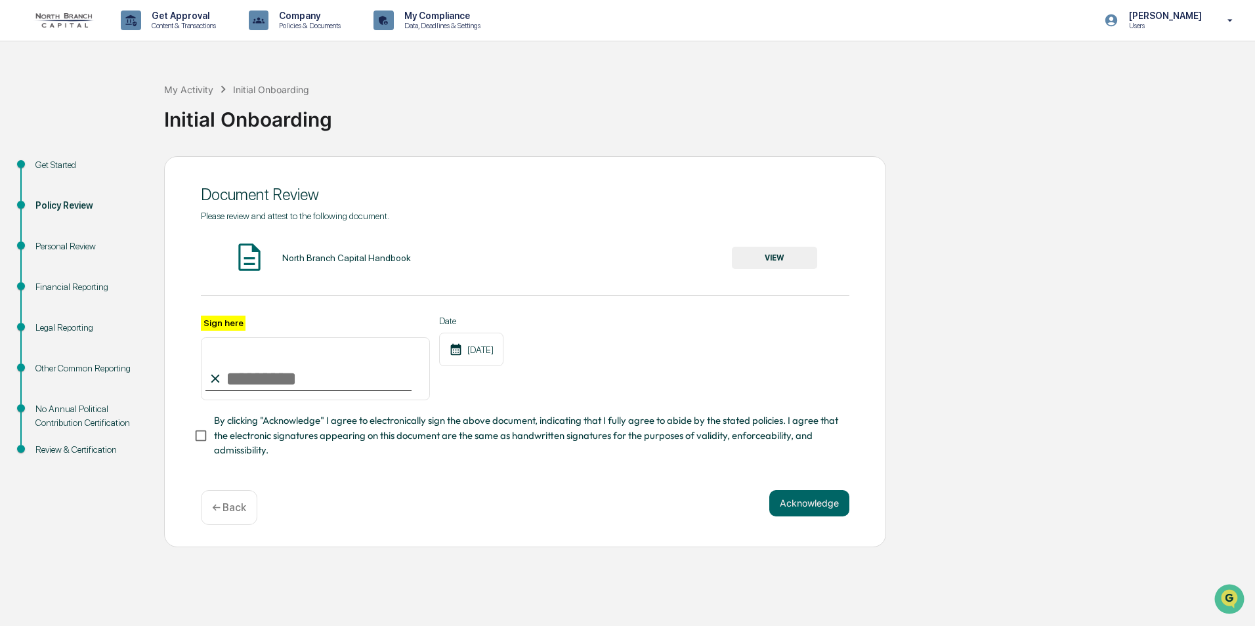
click at [264, 370] on input "Sign here" at bounding box center [315, 368] width 229 height 63
type input "**********"
click at [813, 505] on button "Acknowledge" at bounding box center [810, 503] width 80 height 26
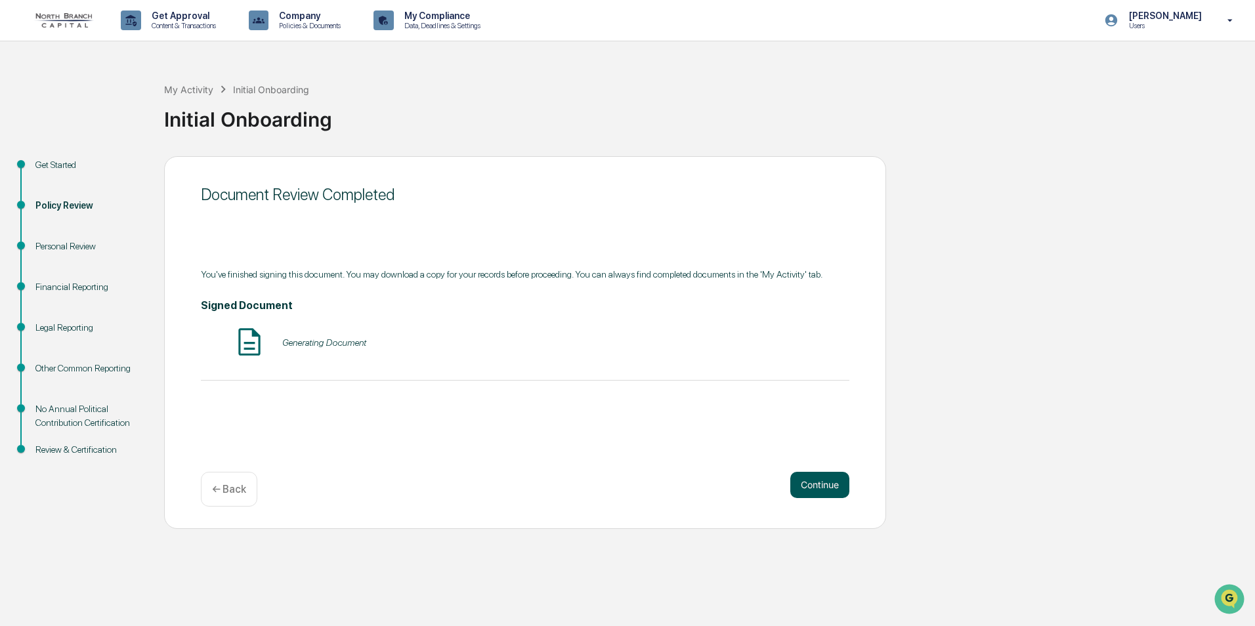
click at [818, 486] on button "Continue" at bounding box center [820, 485] width 59 height 26
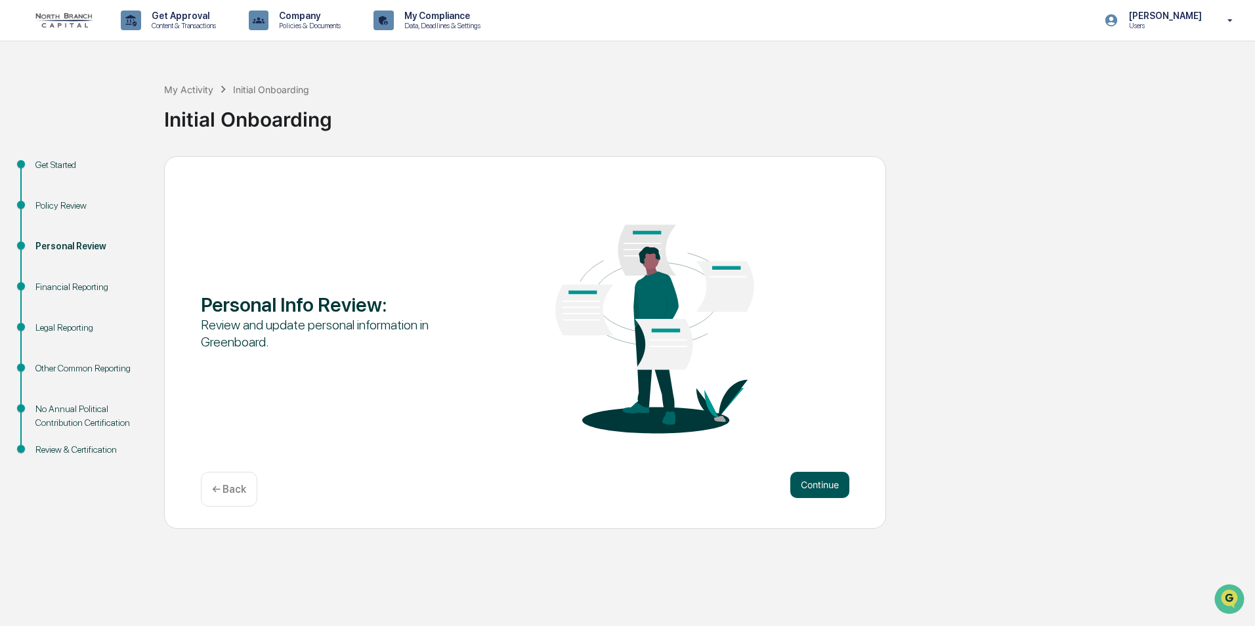
click at [822, 490] on button "Continue" at bounding box center [820, 485] width 59 height 26
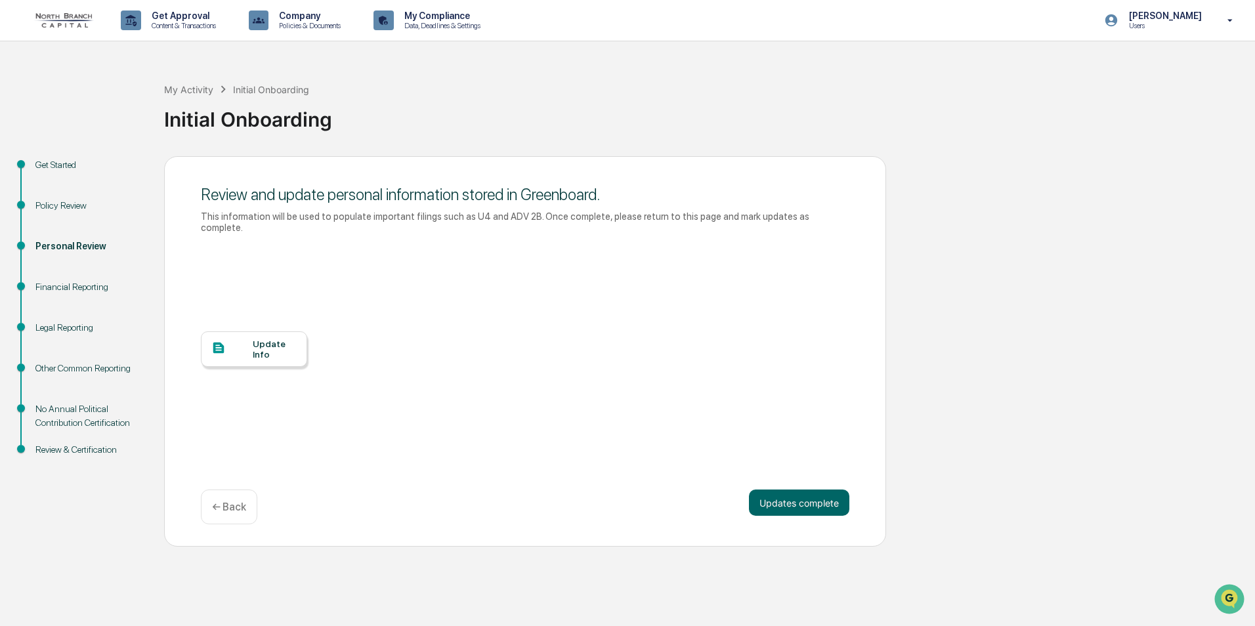
click at [279, 339] on div "Update Info" at bounding box center [275, 349] width 44 height 21
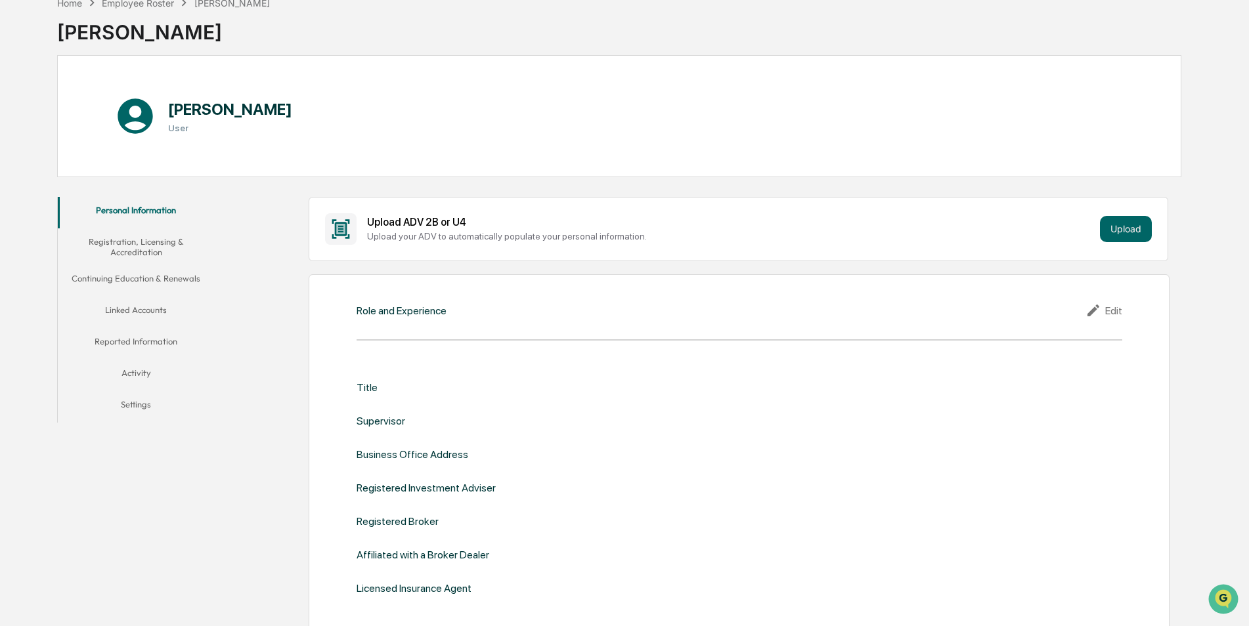
scroll to position [131, 0]
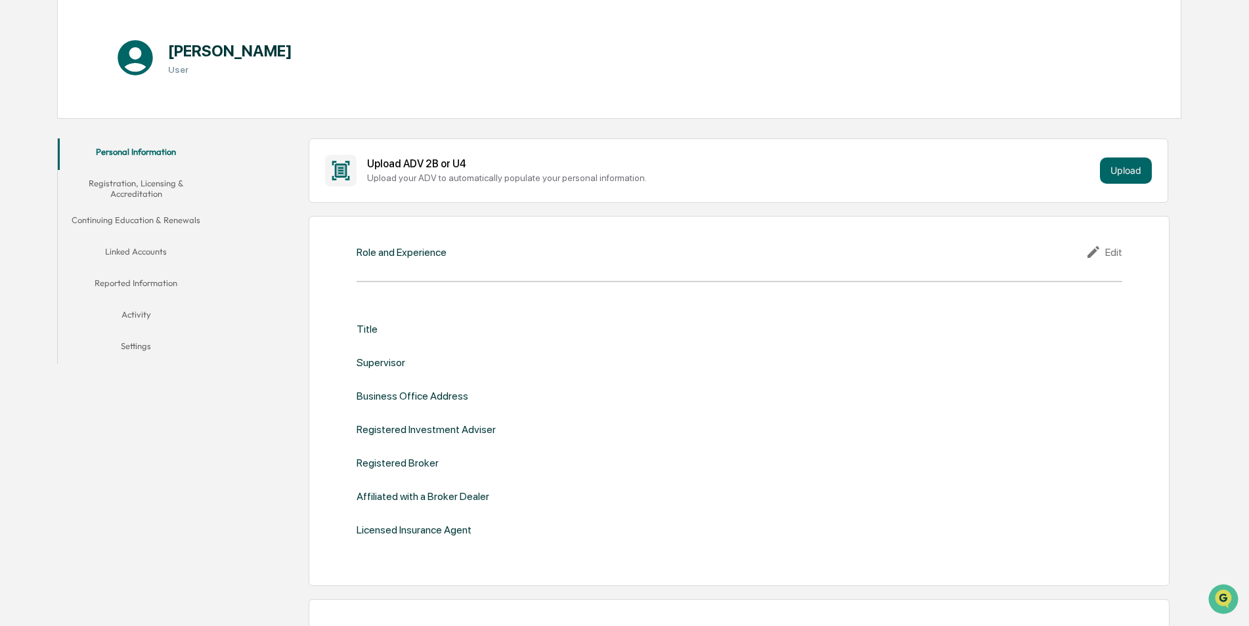
click at [1100, 251] on icon at bounding box center [1095, 252] width 20 height 16
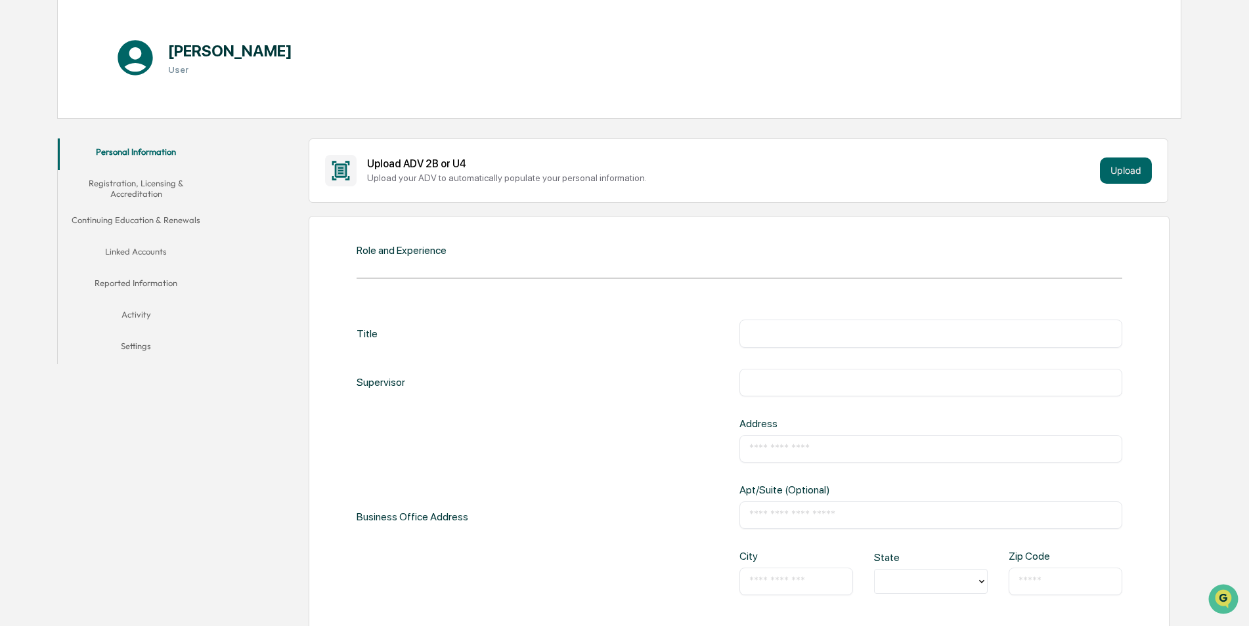
click at [758, 332] on input "text" at bounding box center [930, 333] width 363 height 13
type input "*********"
type input "**********"
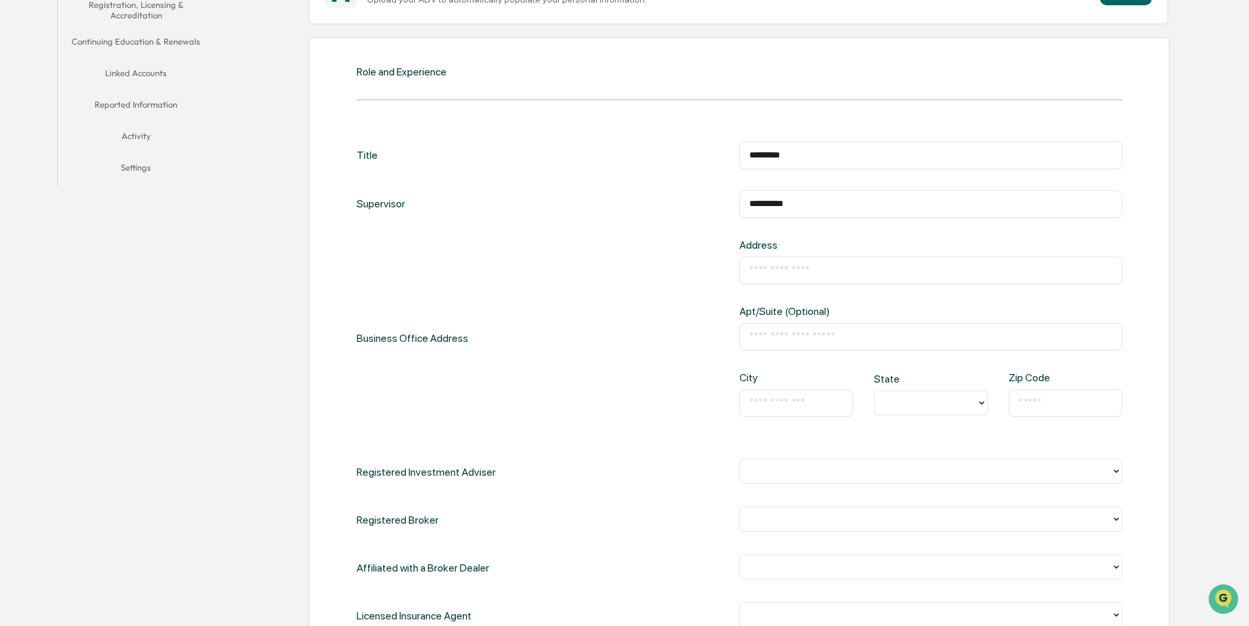
scroll to position [328, 0]
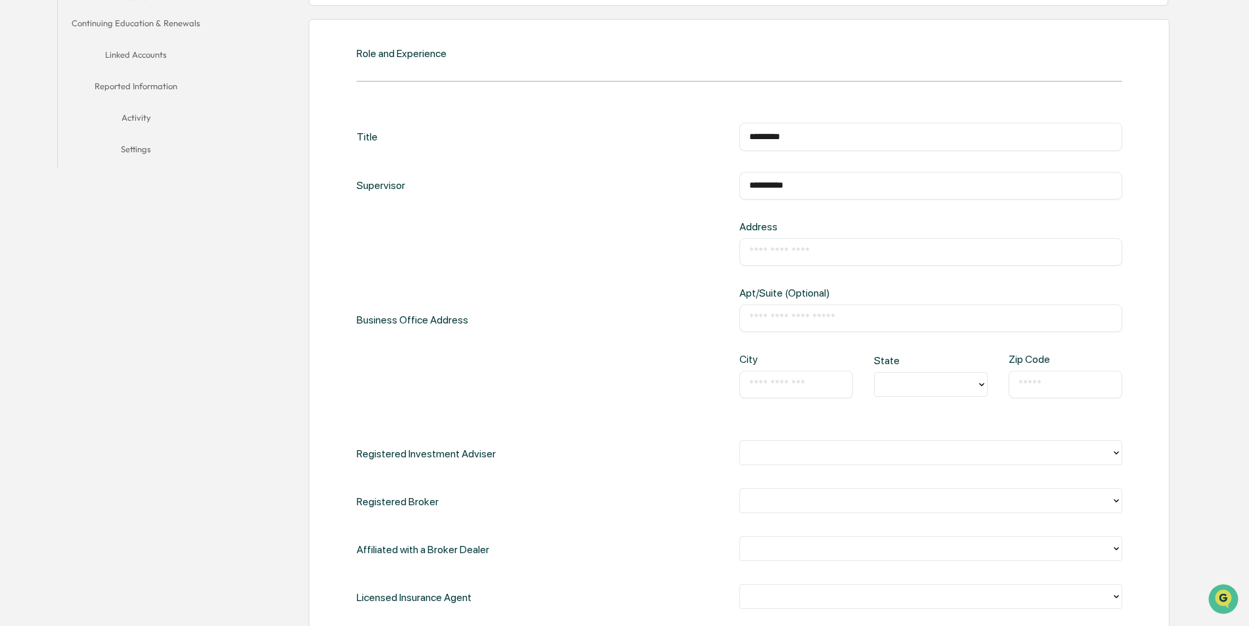
click at [777, 252] on input "text" at bounding box center [930, 252] width 363 height 13
type input "**********"
type input "*********"
type input "*"
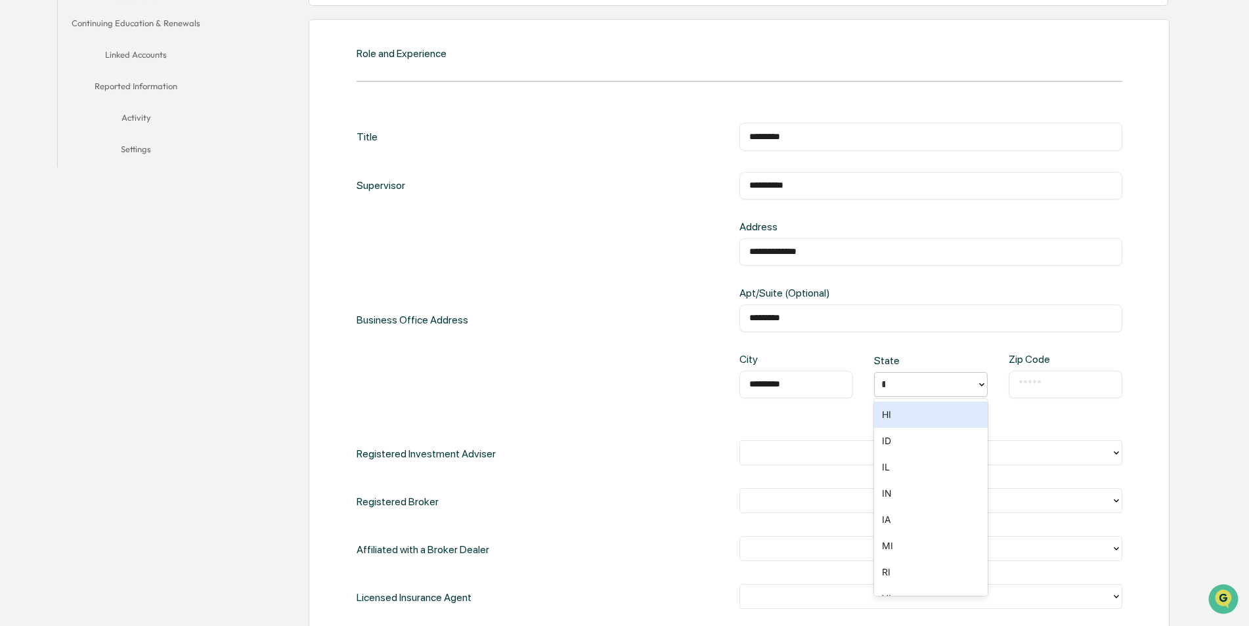
type input "**"
click at [1034, 383] on input "text" at bounding box center [1065, 384] width 94 height 13
type input "*****"
drag, startPoint x: 655, startPoint y: 377, endPoint x: 651, endPoint y: 371, distance: 7.5
click at [655, 377] on div "**********" at bounding box center [740, 320] width 766 height 199
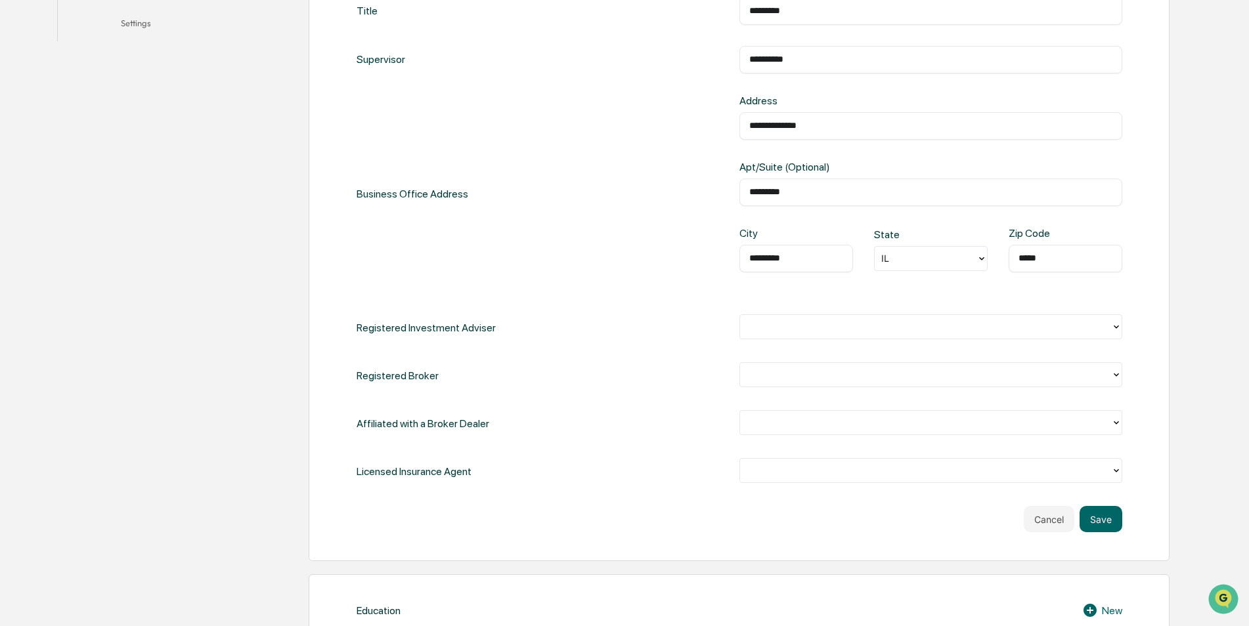
scroll to position [460, 0]
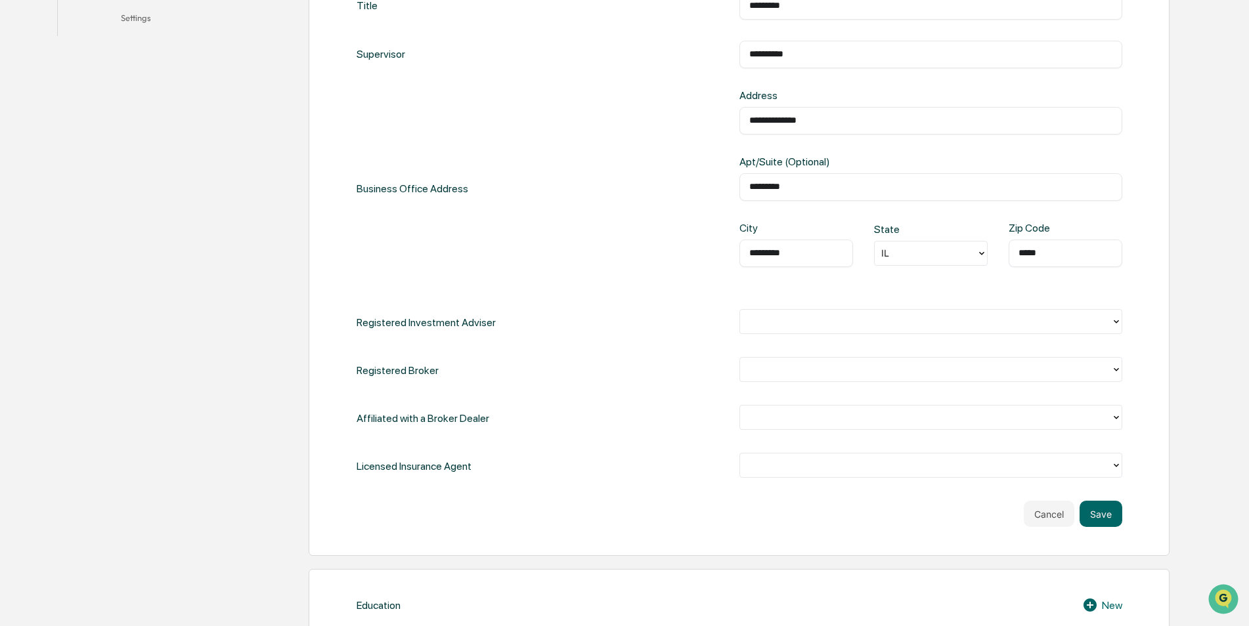
click at [920, 320] on div at bounding box center [926, 322] width 358 height 15
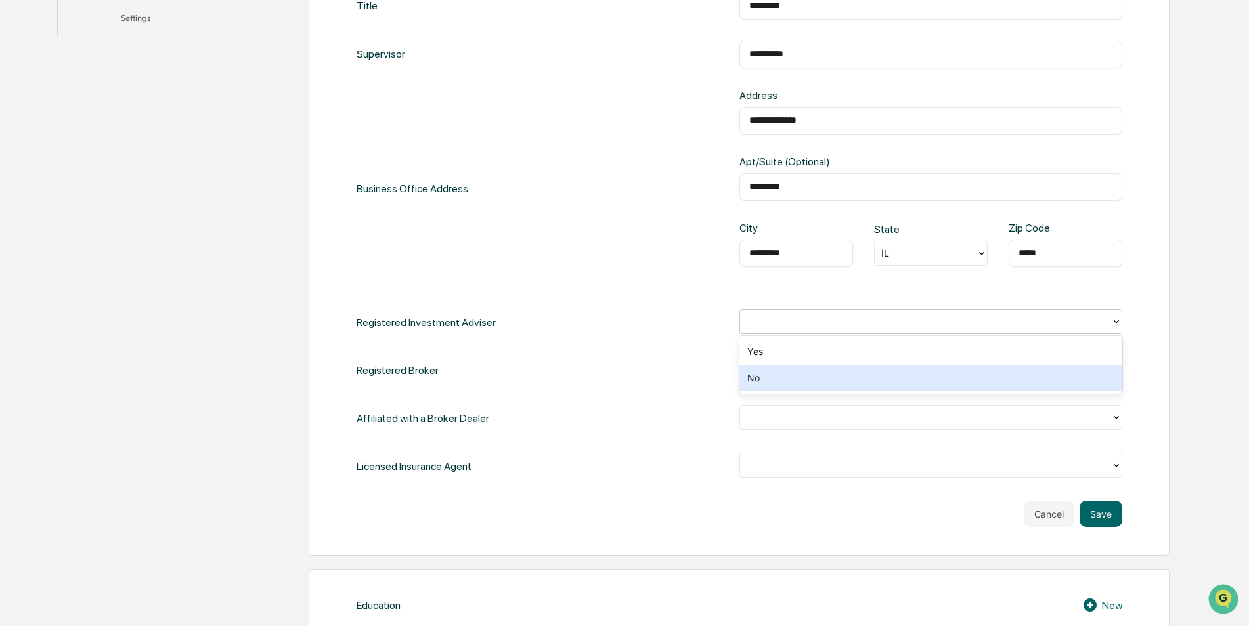
click at [827, 378] on div "No" at bounding box center [930, 378] width 383 height 26
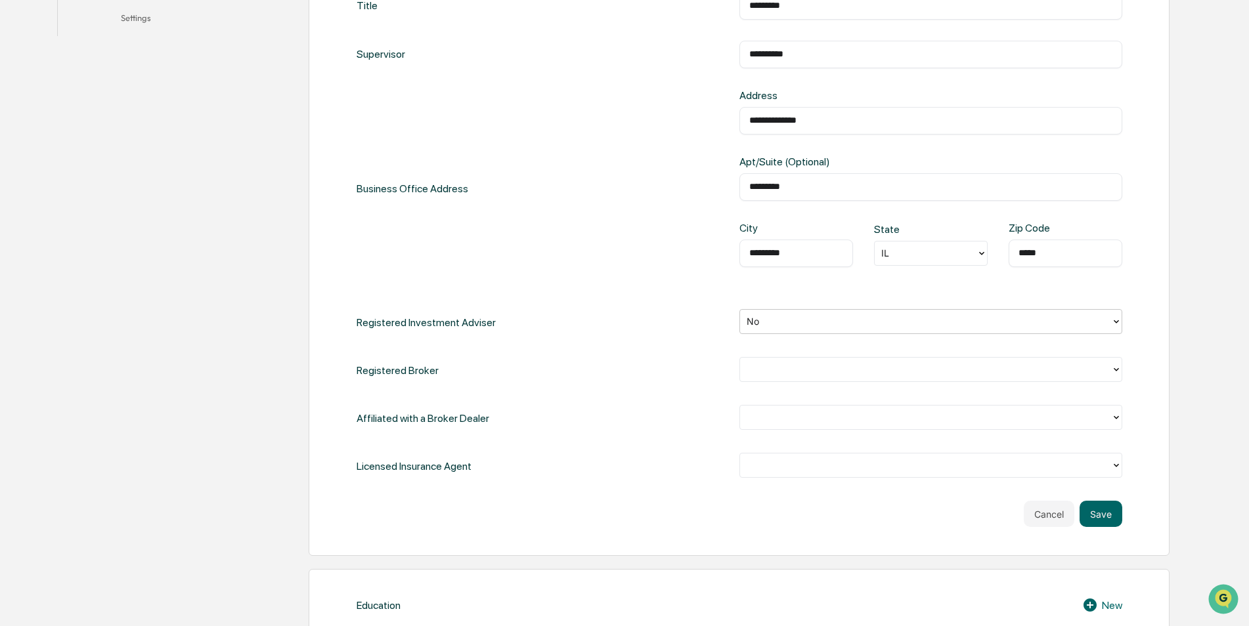
click at [825, 378] on div at bounding box center [925, 370] width 371 height 20
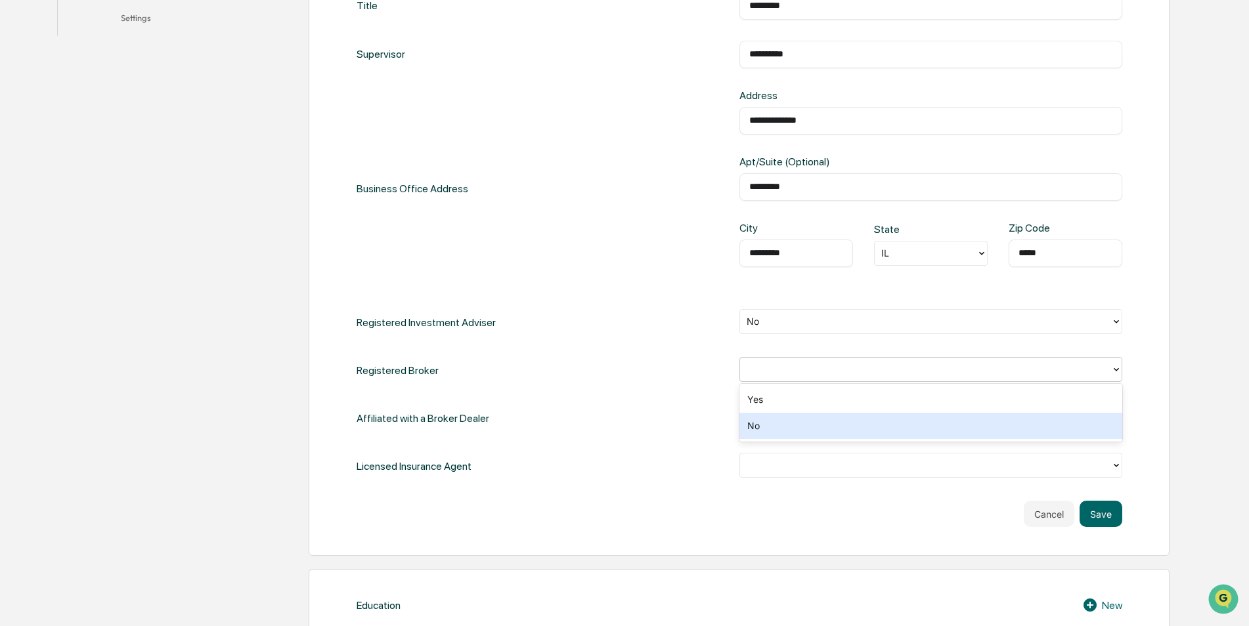
click at [787, 423] on div "No" at bounding box center [930, 426] width 383 height 26
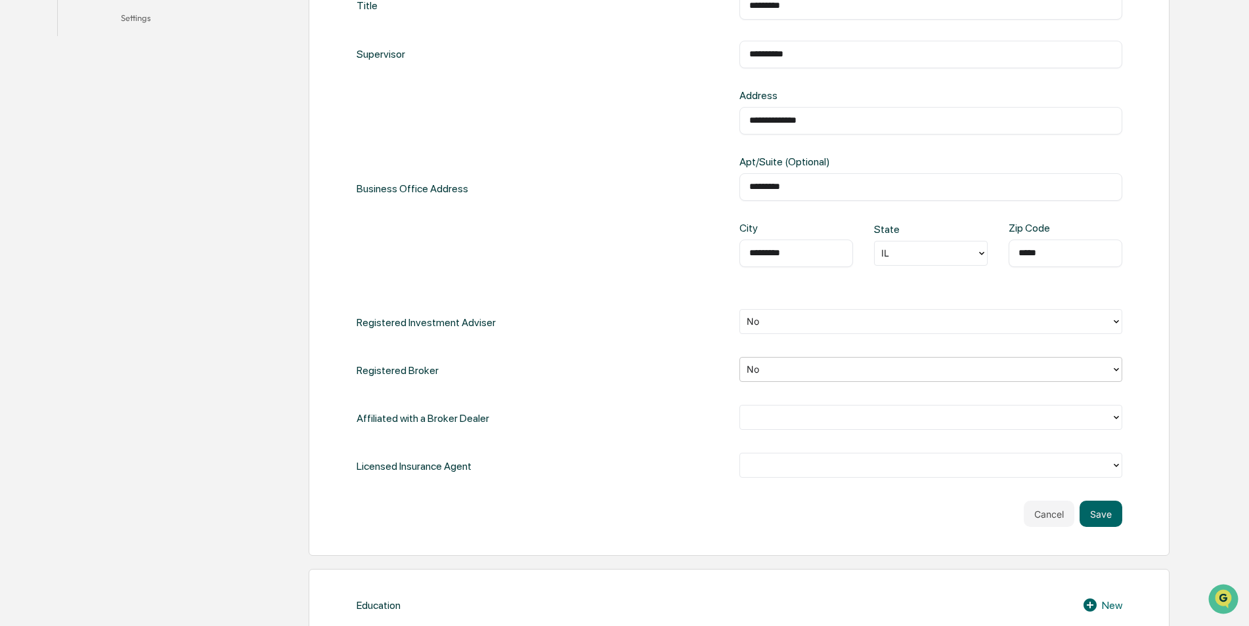
drag, startPoint x: 605, startPoint y: 424, endPoint x: 804, endPoint y: 427, distance: 199.0
click at [622, 424] on div "Affiliated with a Broker Dealer" at bounding box center [740, 418] width 766 height 27
click at [804, 427] on div at bounding box center [925, 418] width 371 height 20
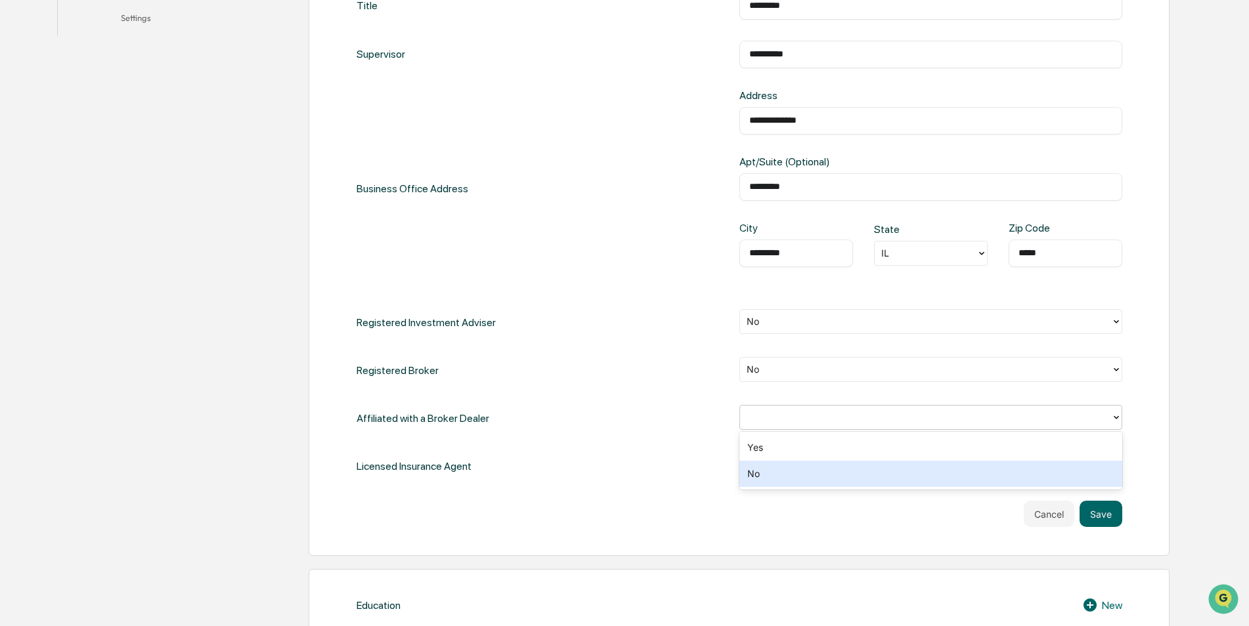
click at [777, 471] on div "No" at bounding box center [930, 474] width 383 height 26
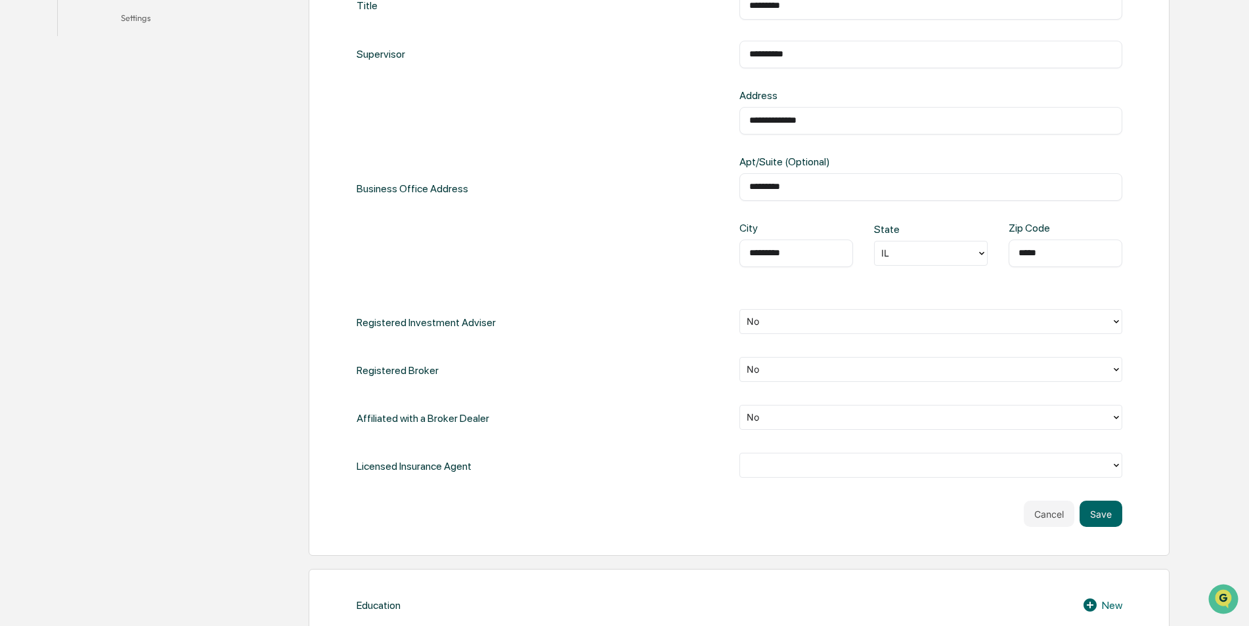
drag, startPoint x: 661, startPoint y: 459, endPoint x: 790, endPoint y: 459, distance: 129.4
click at [665, 459] on div "Licensed Insurance Agent" at bounding box center [740, 466] width 766 height 27
click at [790, 459] on div at bounding box center [926, 465] width 358 height 15
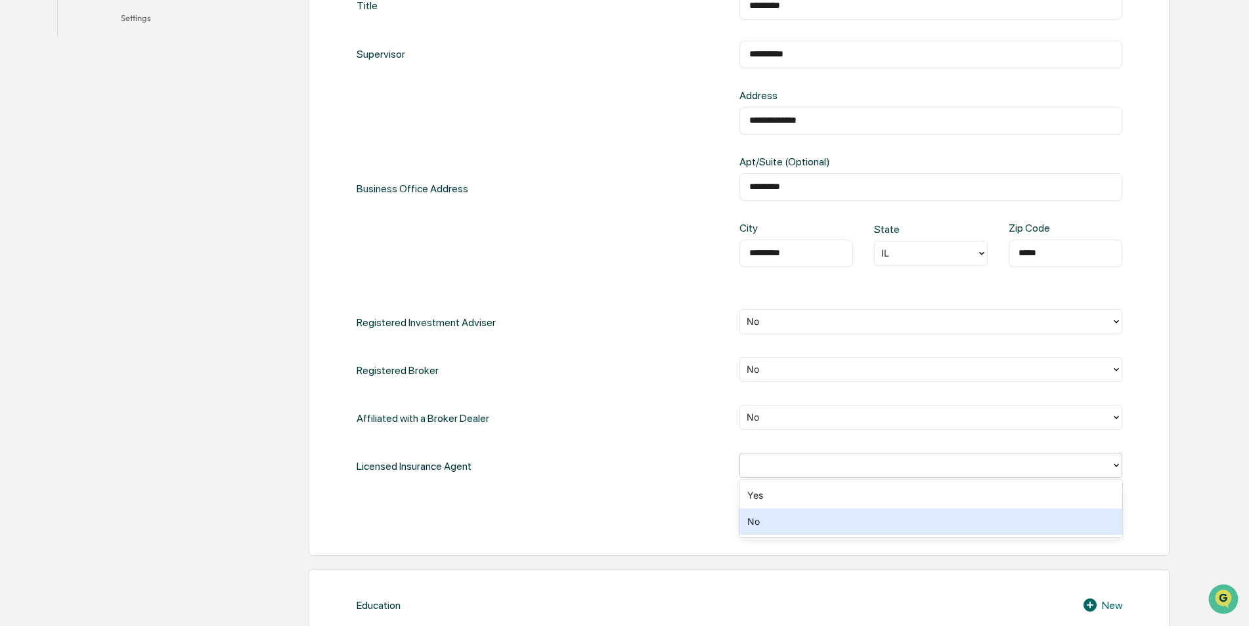
drag, startPoint x: 779, startPoint y: 520, endPoint x: 609, endPoint y: 464, distance: 179.6
click at [776, 521] on div "No" at bounding box center [930, 522] width 383 height 26
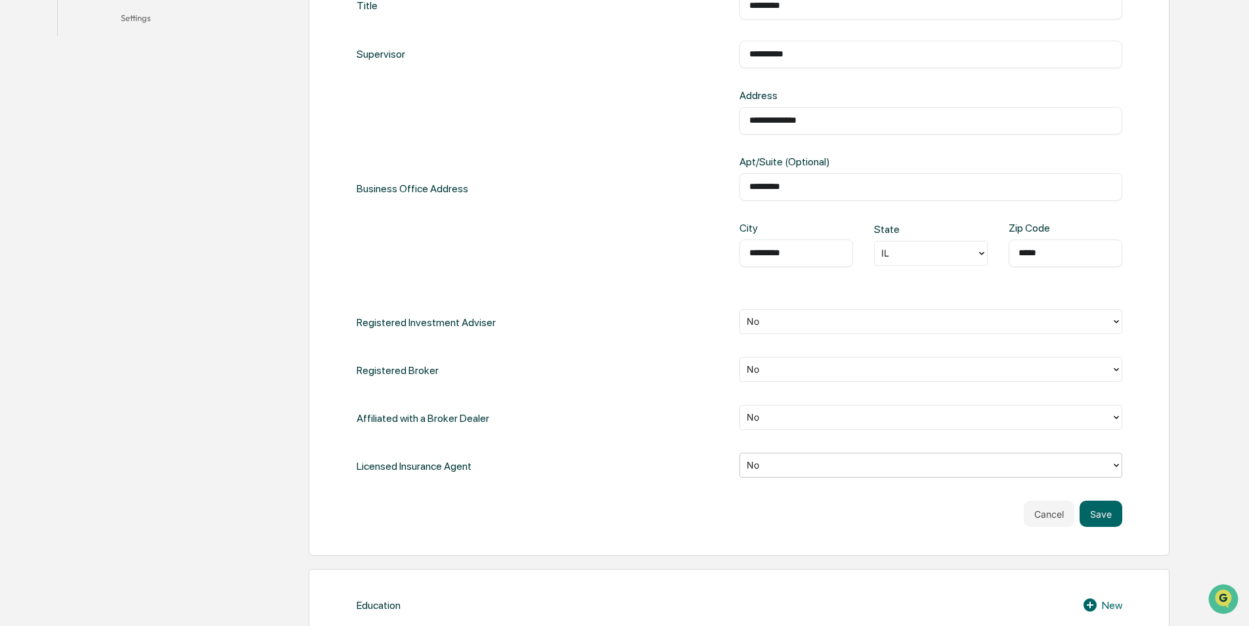
click at [599, 462] on div "Licensed Insurance Agent option No, selected. No" at bounding box center [740, 466] width 766 height 27
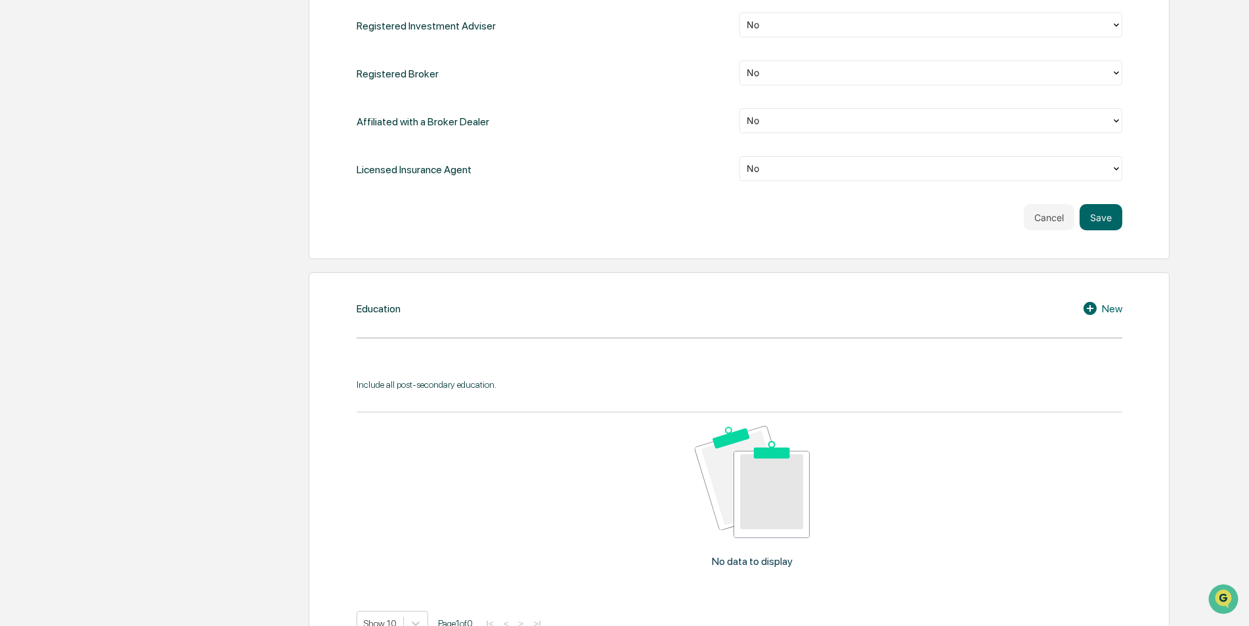
scroll to position [788, 0]
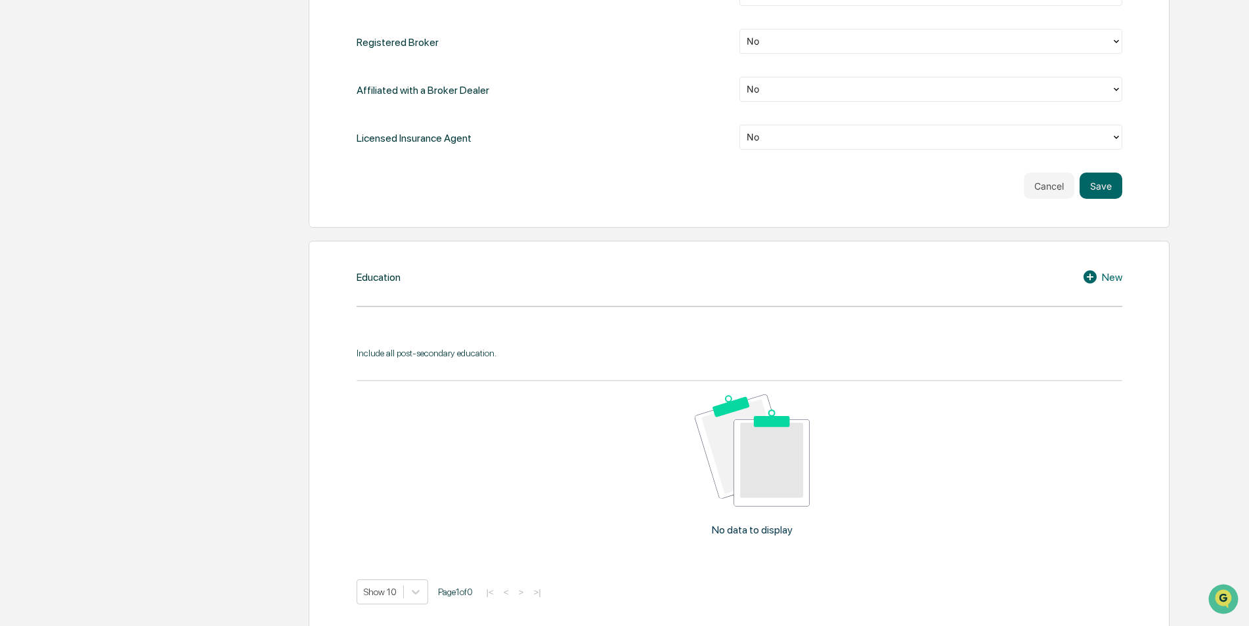
click at [1090, 277] on icon at bounding box center [1092, 277] width 20 height 16
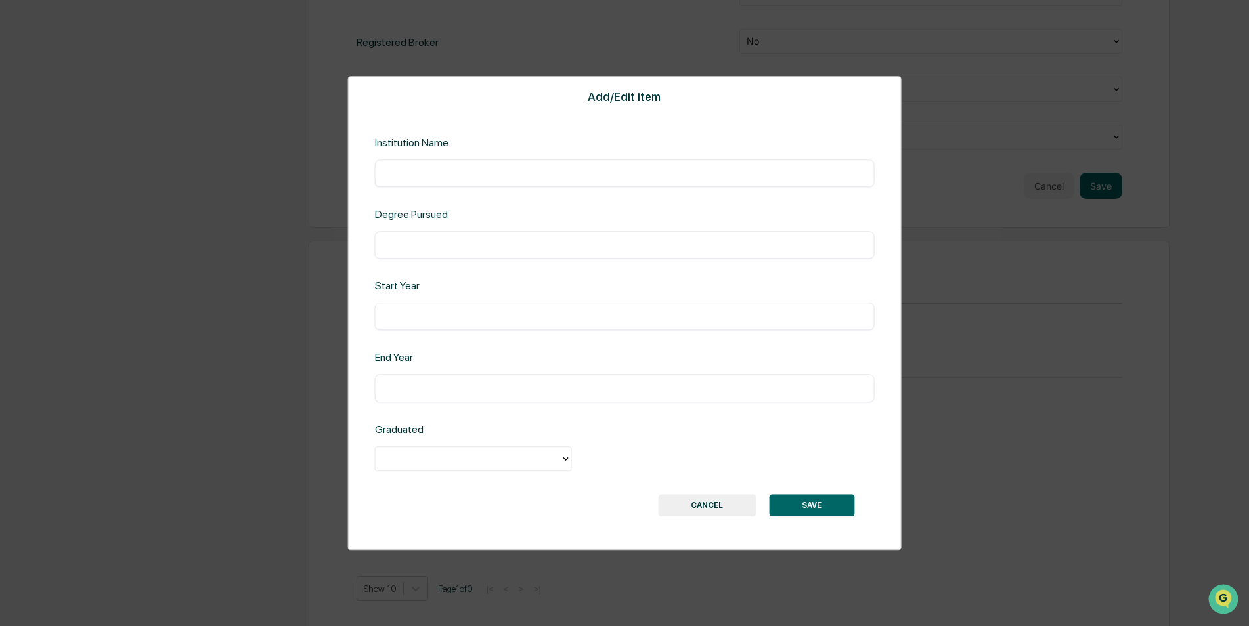
click at [456, 180] on div "​" at bounding box center [625, 174] width 500 height 28
click at [453, 174] on input "text" at bounding box center [625, 173] width 480 height 13
type input "**********"
type input "****"
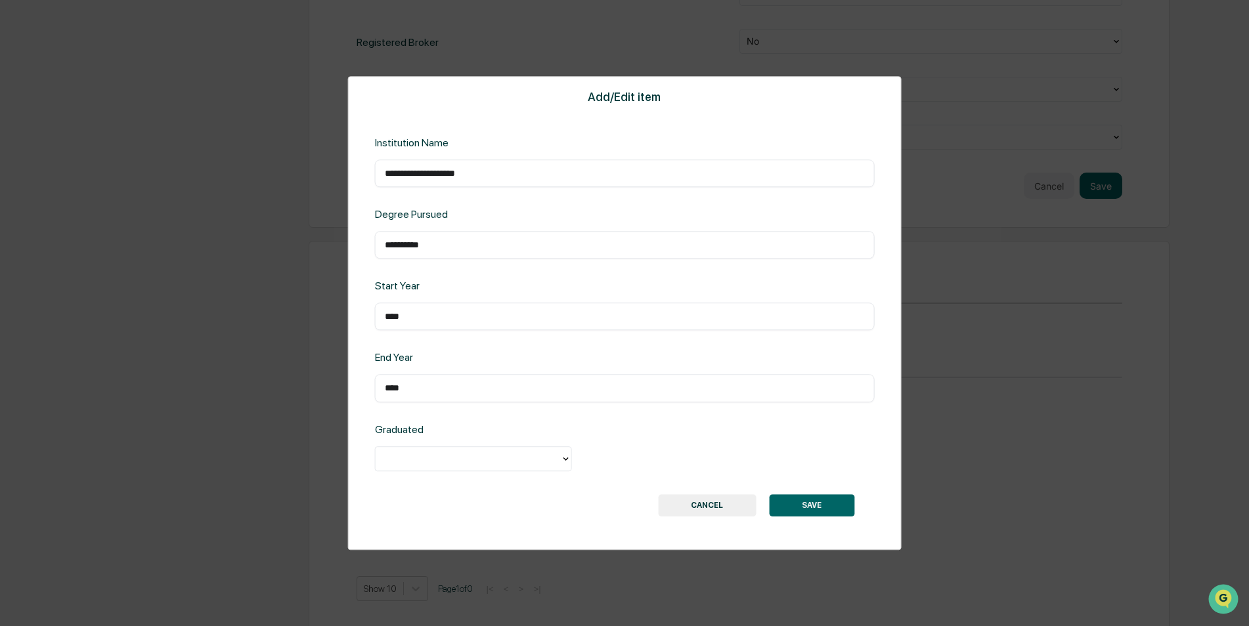
type input "****"
click at [486, 452] on div at bounding box center [468, 458] width 172 height 15
click at [422, 487] on div "Yes" at bounding box center [473, 489] width 197 height 26
click at [492, 246] on input "**********" at bounding box center [625, 244] width 480 height 13
drag, startPoint x: 458, startPoint y: 250, endPoint x: 373, endPoint y: 251, distance: 85.4
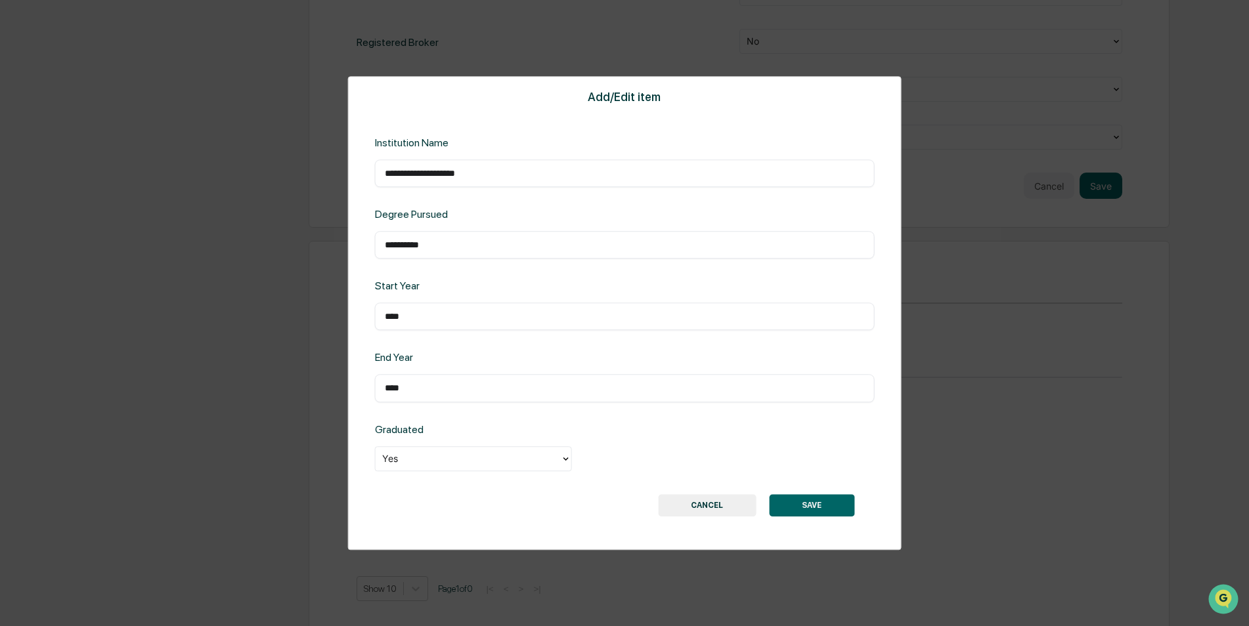
click at [373, 251] on div "**********" at bounding box center [625, 313] width 554 height 474
paste input "**********"
type input "**********"
drag, startPoint x: 793, startPoint y: 504, endPoint x: 773, endPoint y: 483, distance: 28.8
click at [793, 504] on button "SAVE" at bounding box center [811, 505] width 85 height 22
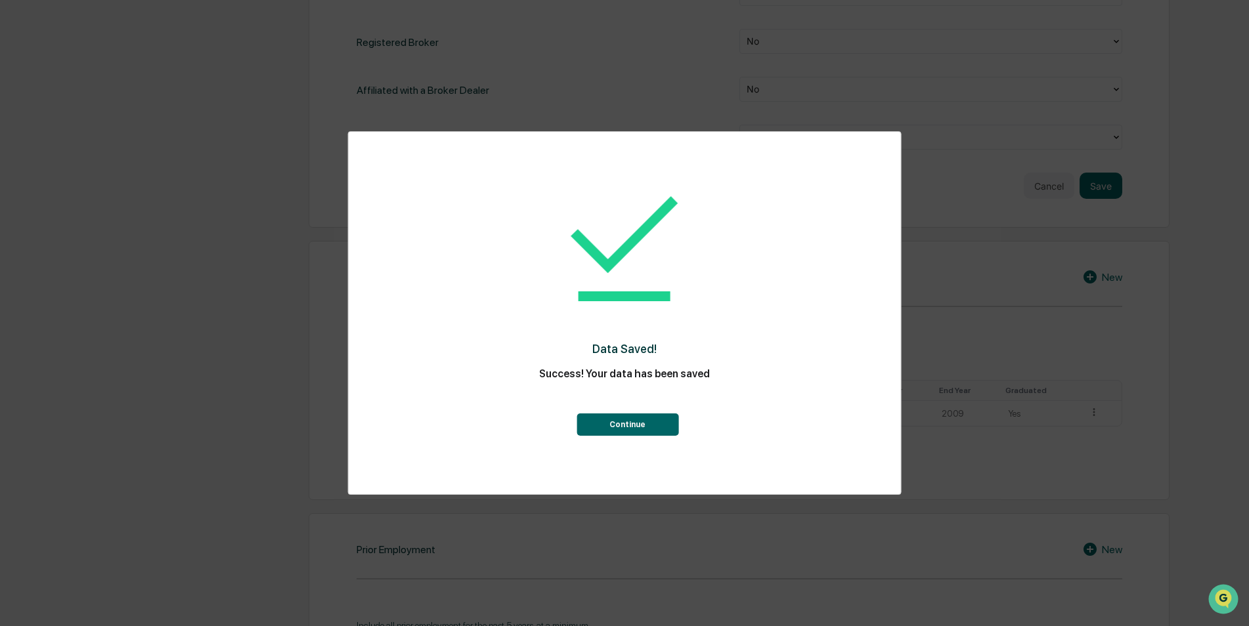
click at [630, 421] on button "Continue" at bounding box center [627, 425] width 102 height 22
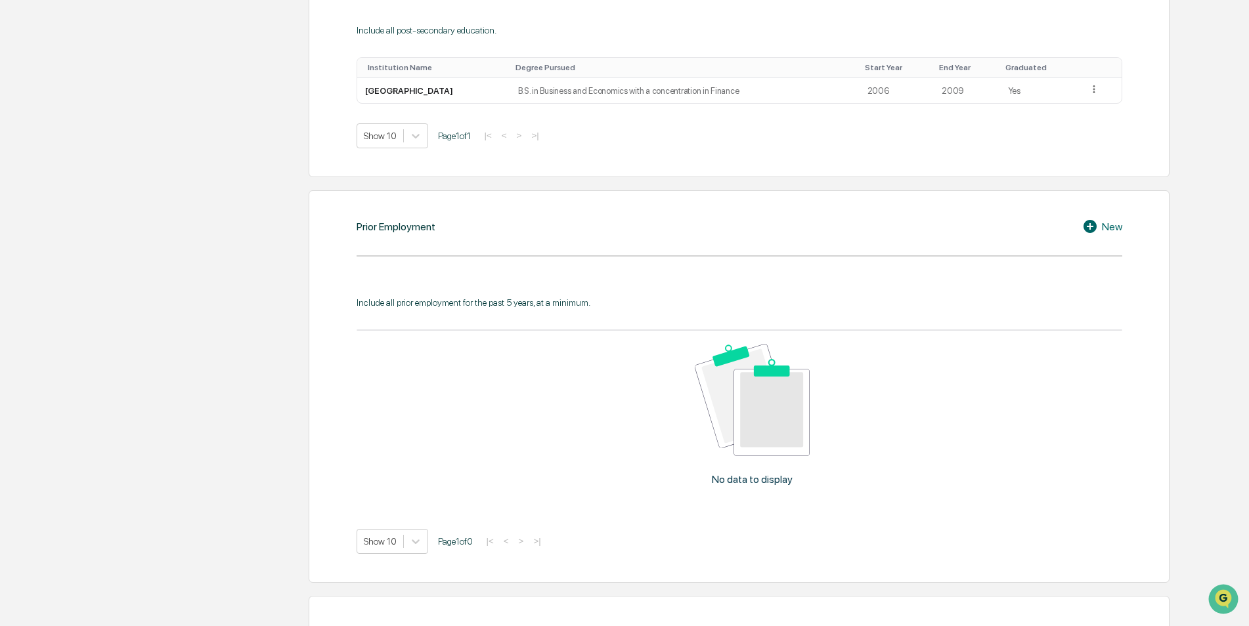
scroll to position [1116, 0]
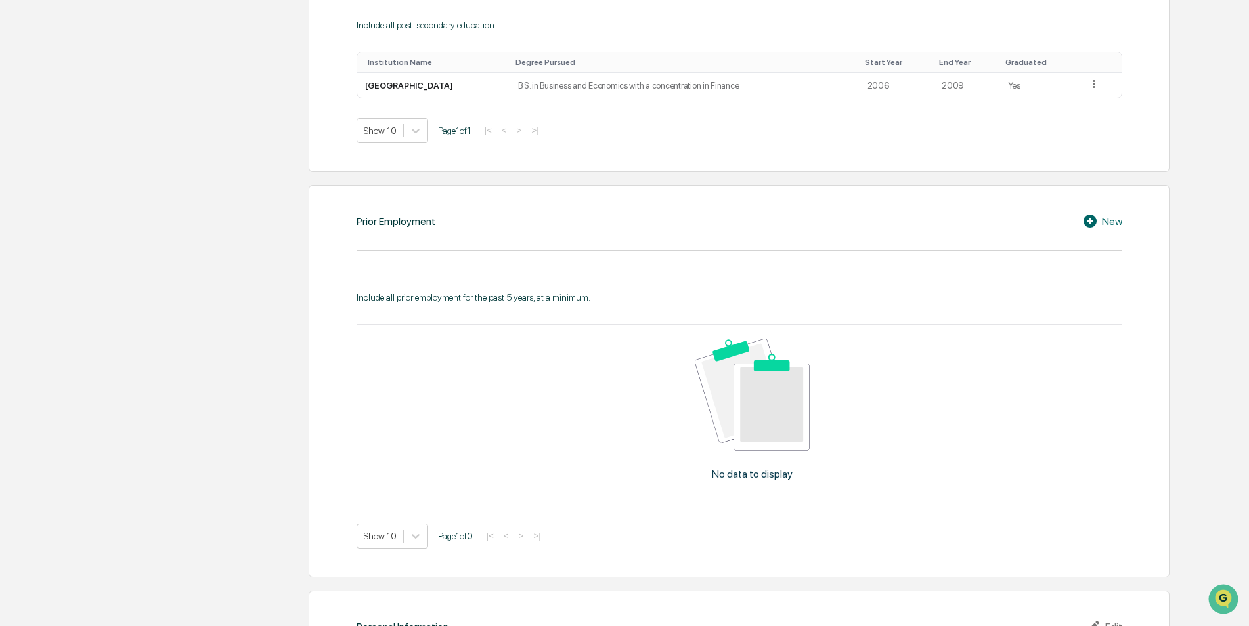
click at [1085, 224] on icon at bounding box center [1089, 221] width 13 height 13
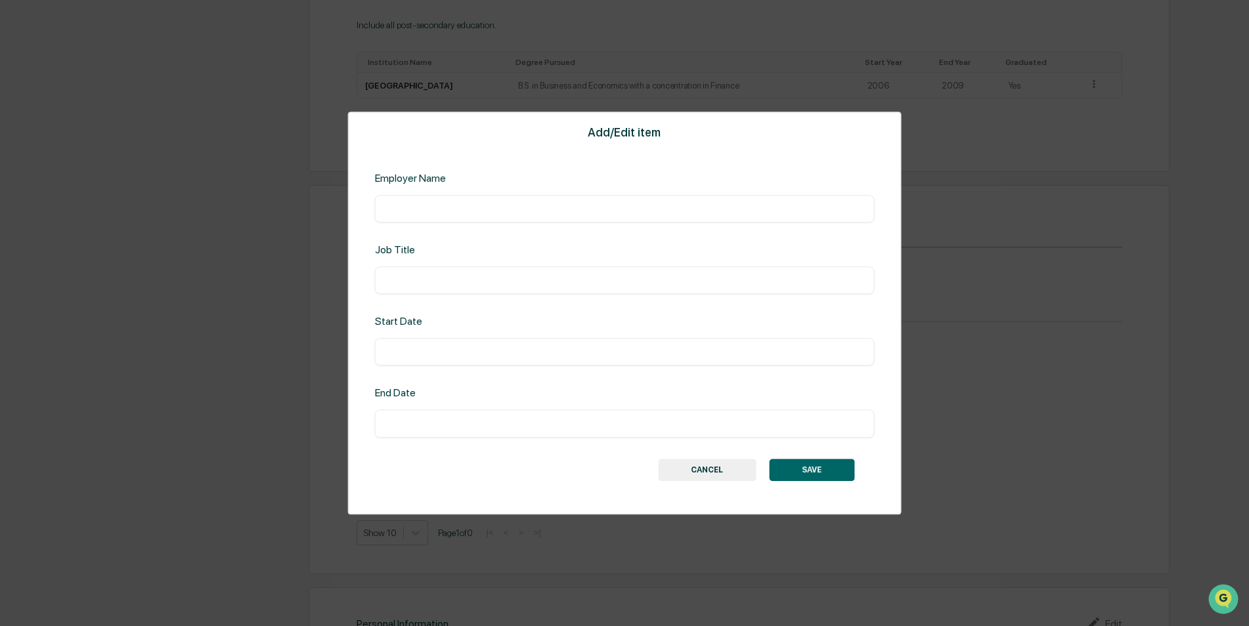
click at [450, 214] on input "text" at bounding box center [625, 208] width 480 height 13
type input "**********"
type input "*********"
click at [710, 466] on button "CANCEL" at bounding box center [707, 470] width 98 height 22
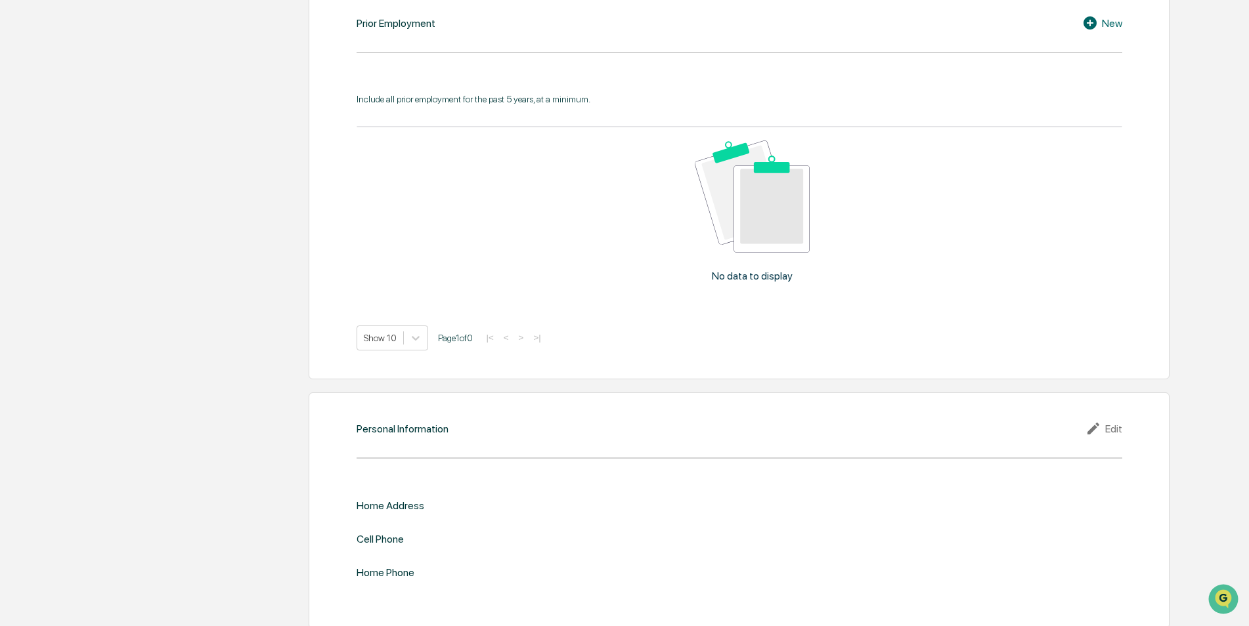
scroll to position [1324, 0]
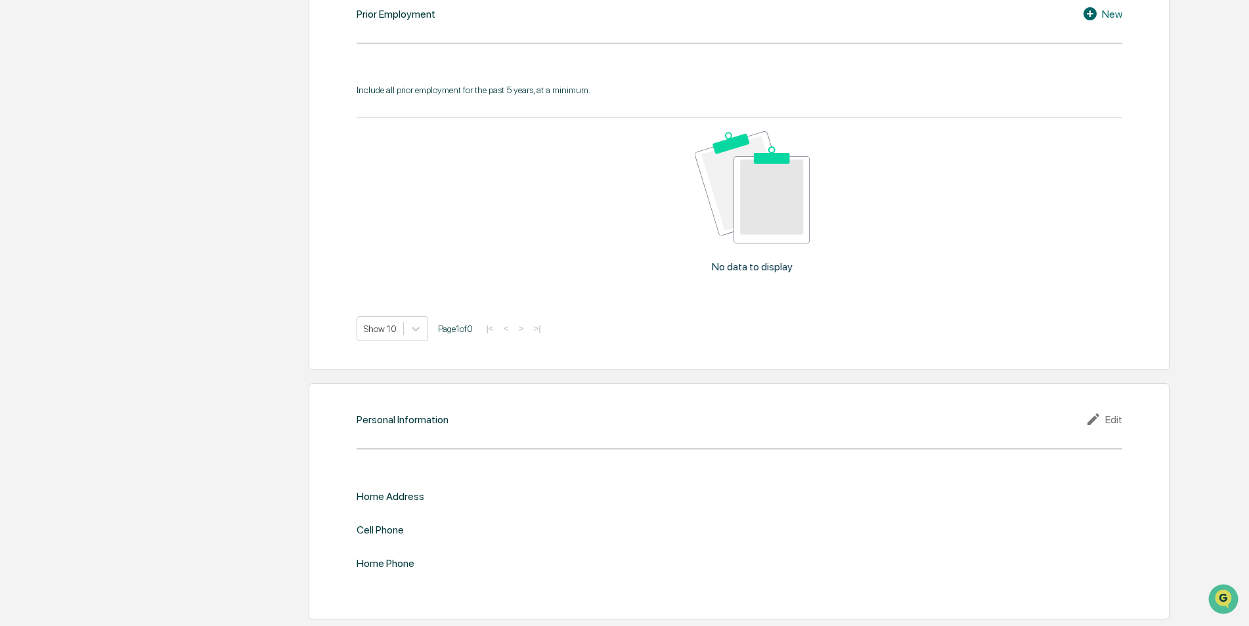
click at [1090, 422] on icon at bounding box center [1093, 420] width 12 height 12
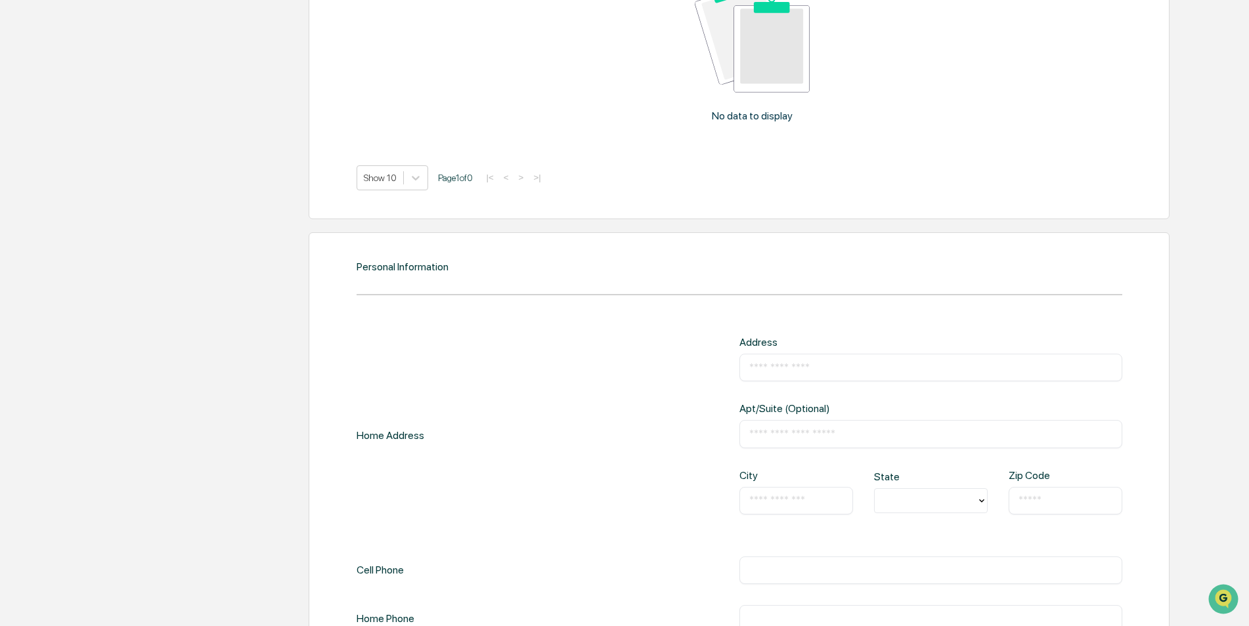
scroll to position [1521, 0]
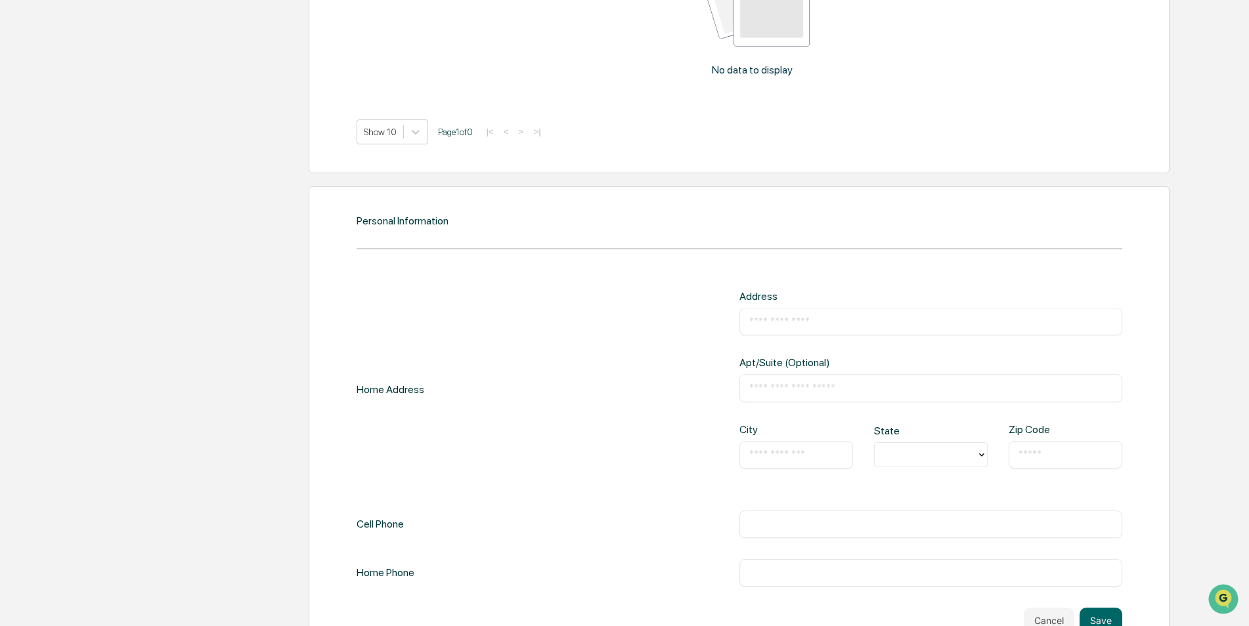
click at [760, 324] on input "text" at bounding box center [930, 321] width 363 height 13
type input "**********"
type input "**"
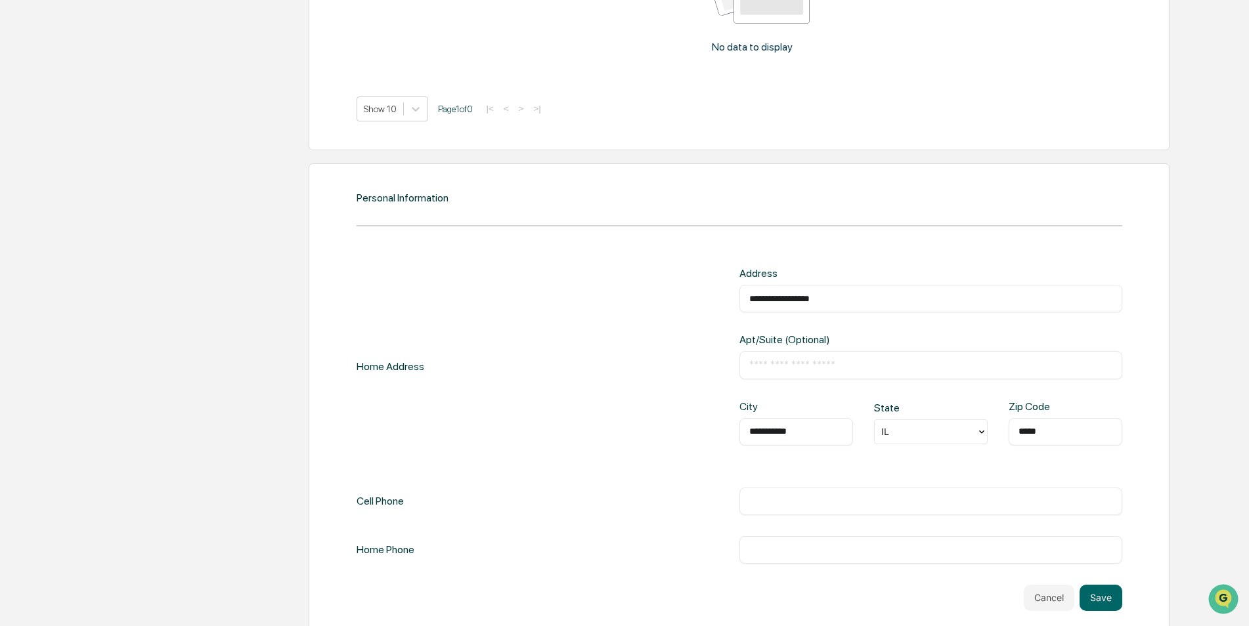
scroll to position [1564, 0]
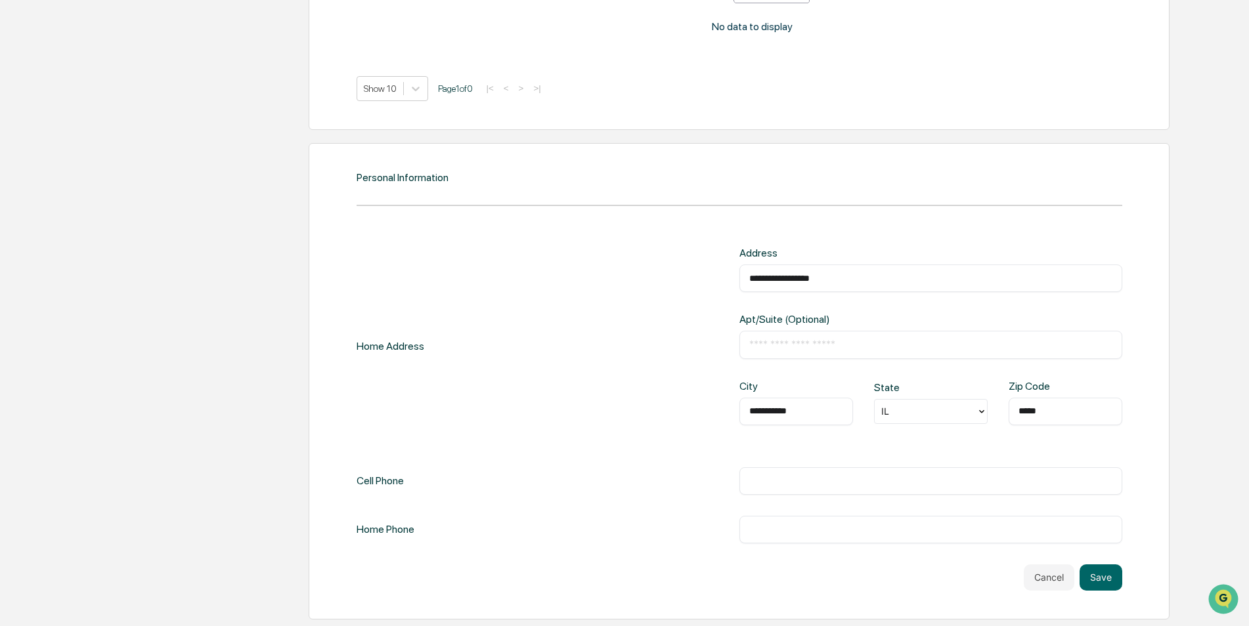
type input "*****"
click at [797, 484] on input "text" at bounding box center [930, 481] width 363 height 13
type input "**********"
click at [1101, 583] on button "Save" at bounding box center [1100, 578] width 43 height 26
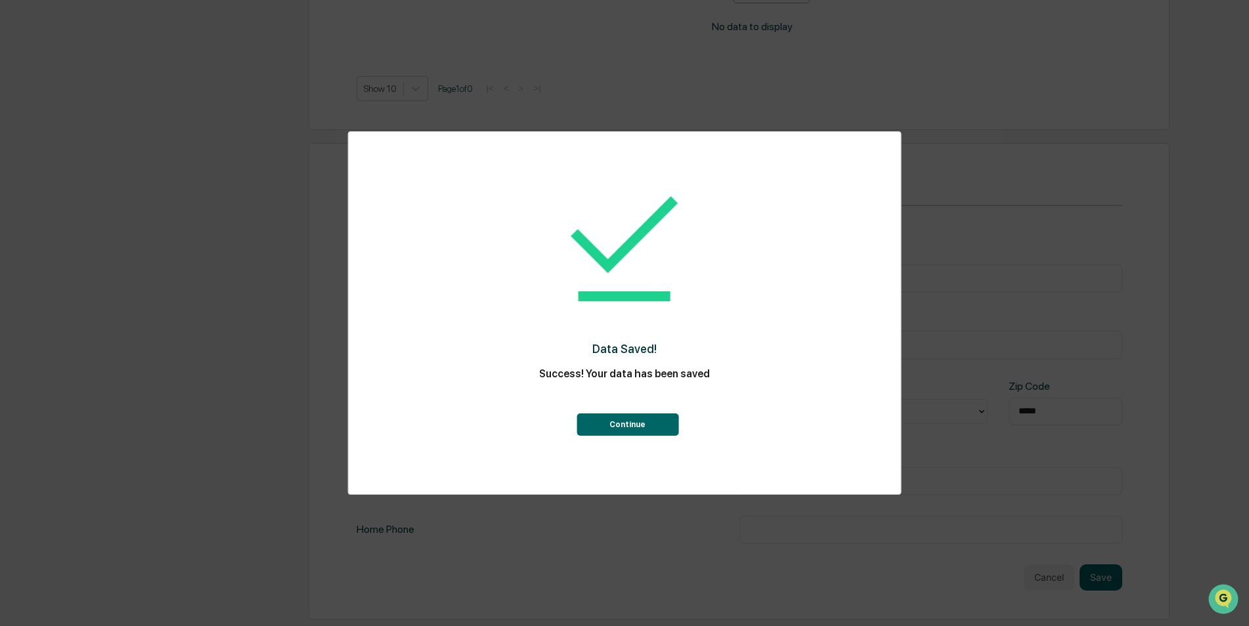
click at [596, 427] on button "Continue" at bounding box center [627, 425] width 102 height 22
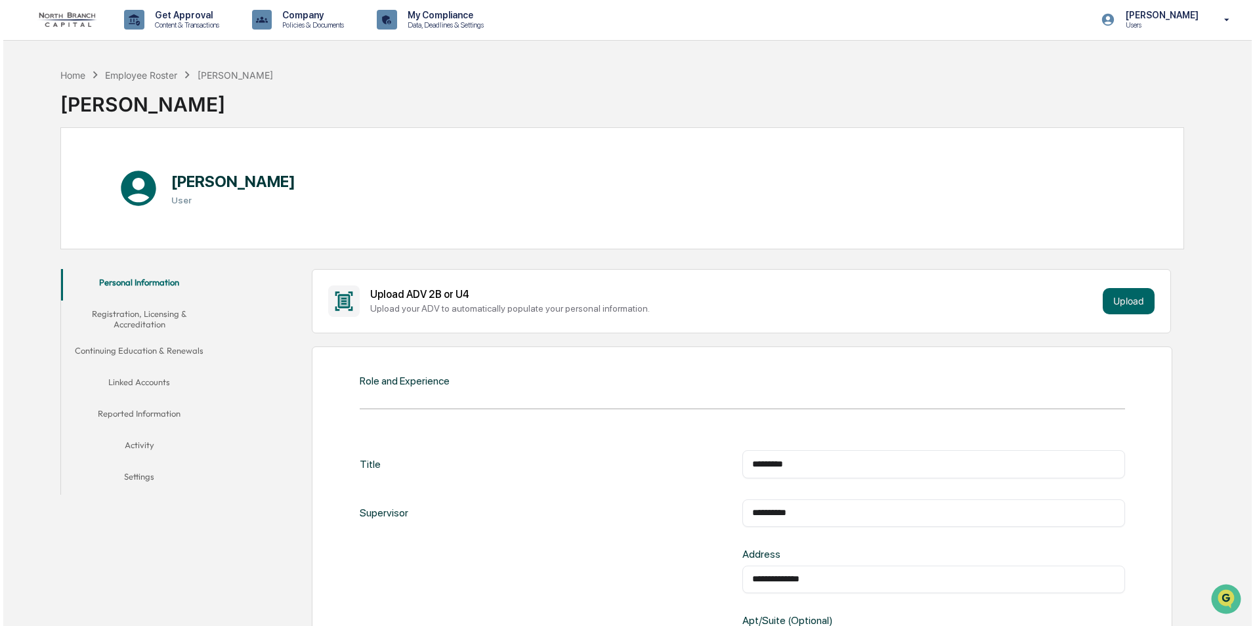
scroll to position [0, 0]
click at [143, 316] on button "Registration, Licensing & Accreditation" at bounding box center [136, 319] width 157 height 37
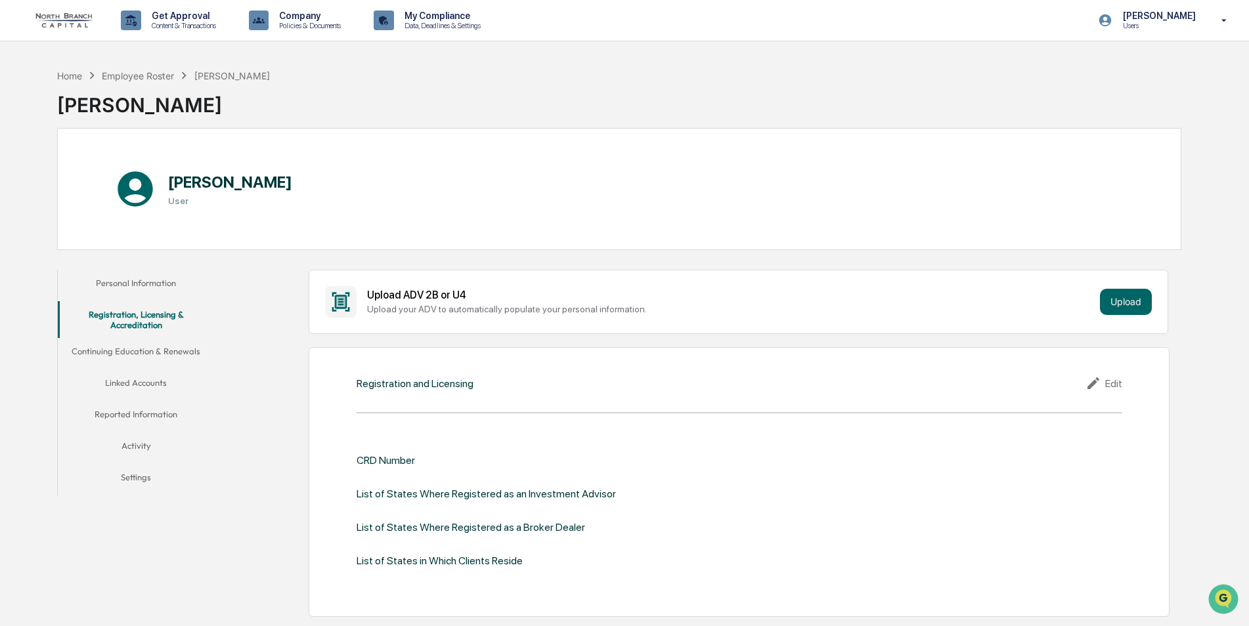
click at [146, 383] on button "Linked Accounts" at bounding box center [136, 386] width 157 height 32
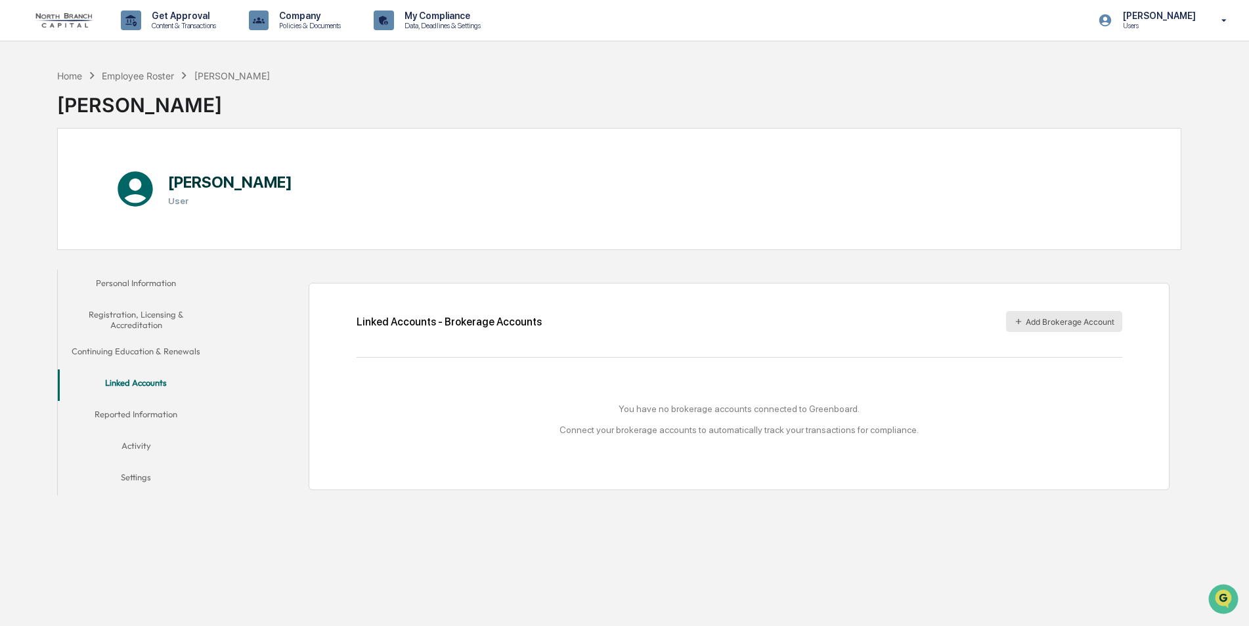
click at [1014, 323] on icon "button" at bounding box center [1018, 321] width 9 height 9
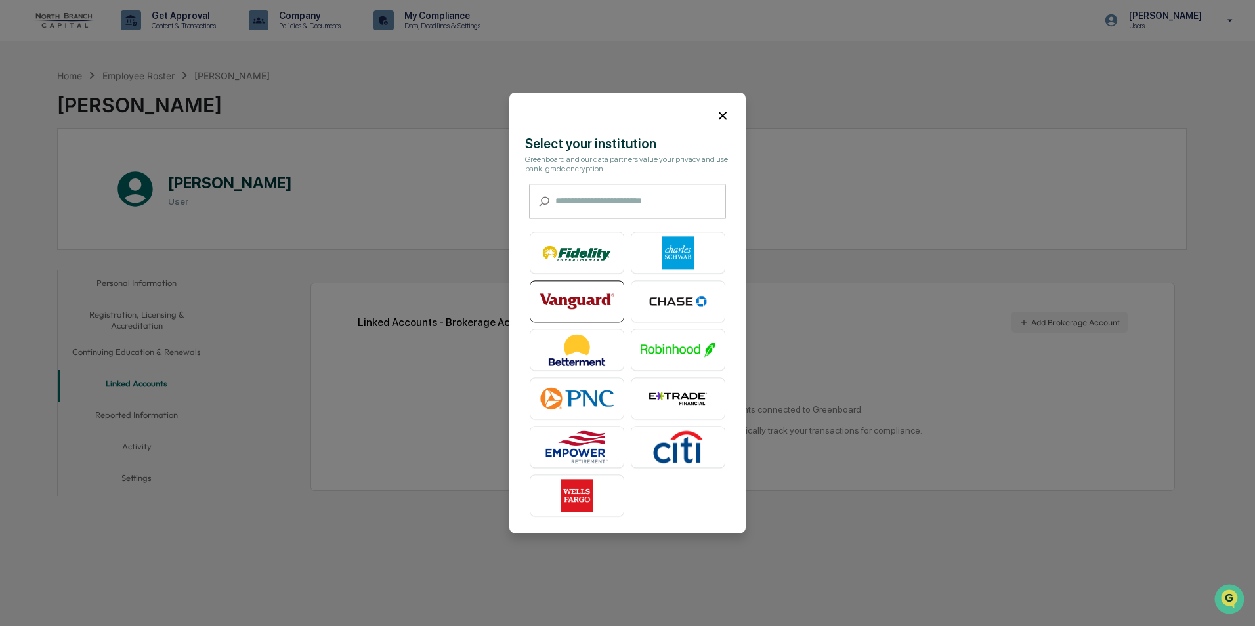
click at [590, 305] on img at bounding box center [577, 302] width 75 height 33
click at [723, 114] on icon at bounding box center [723, 115] width 14 height 14
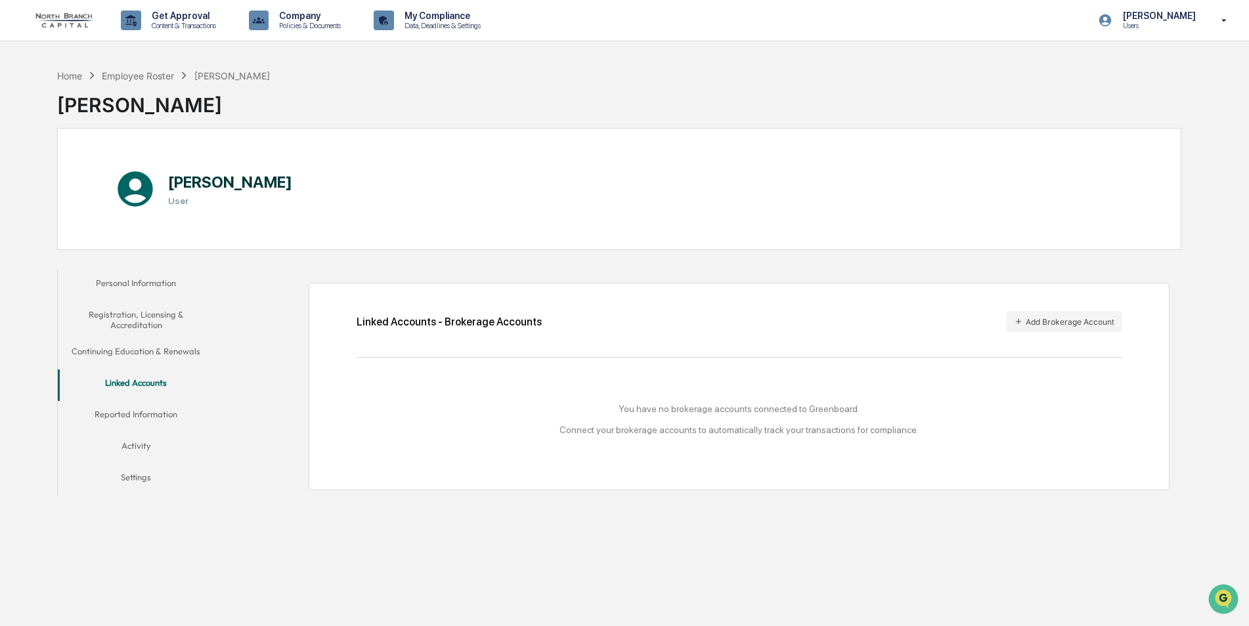
click at [155, 417] on button "Reported Information" at bounding box center [136, 417] width 157 height 32
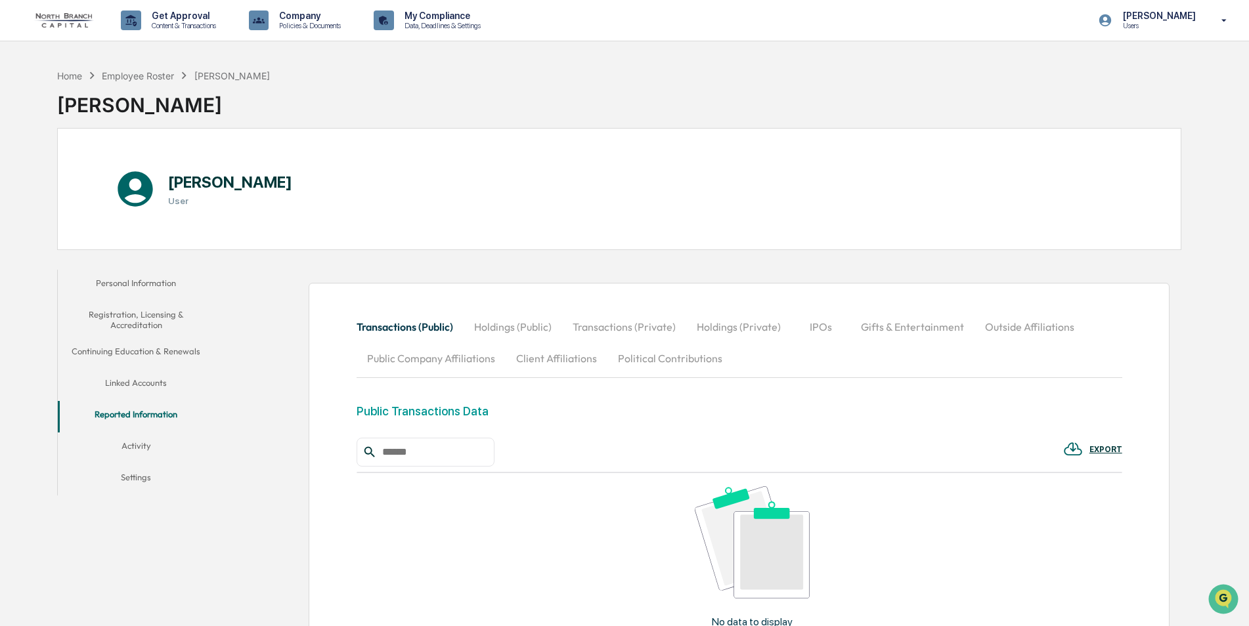
click at [749, 324] on button "Holdings (Private)" at bounding box center [738, 327] width 105 height 32
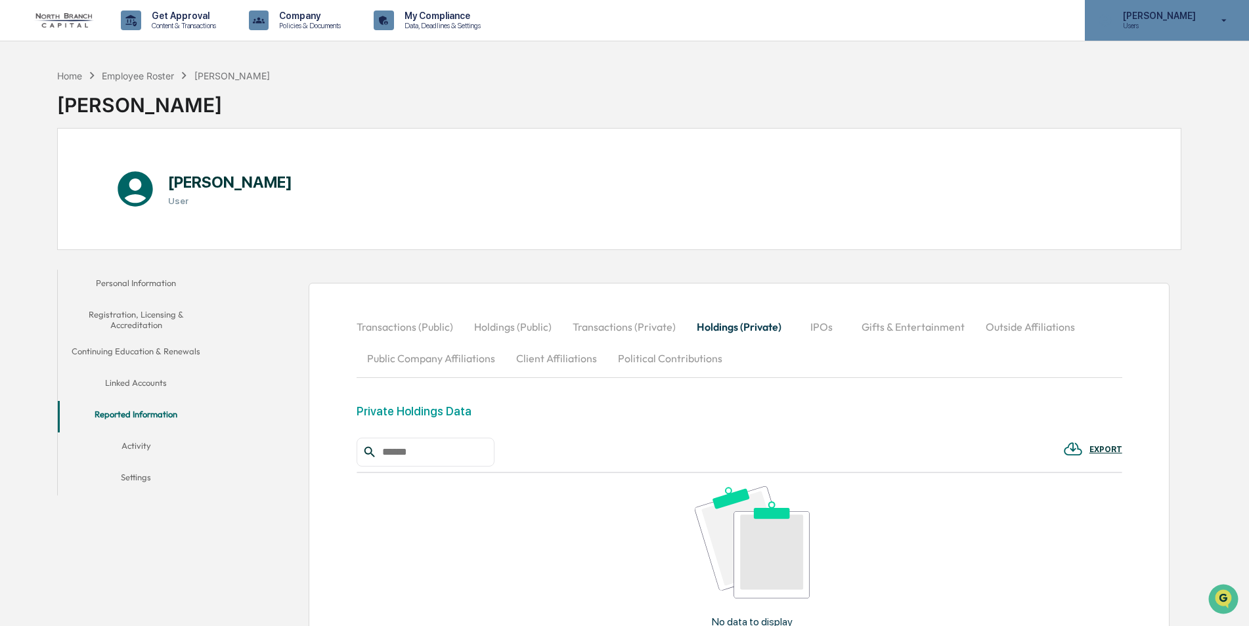
click at [1224, 18] on icon at bounding box center [1224, 20] width 23 height 12
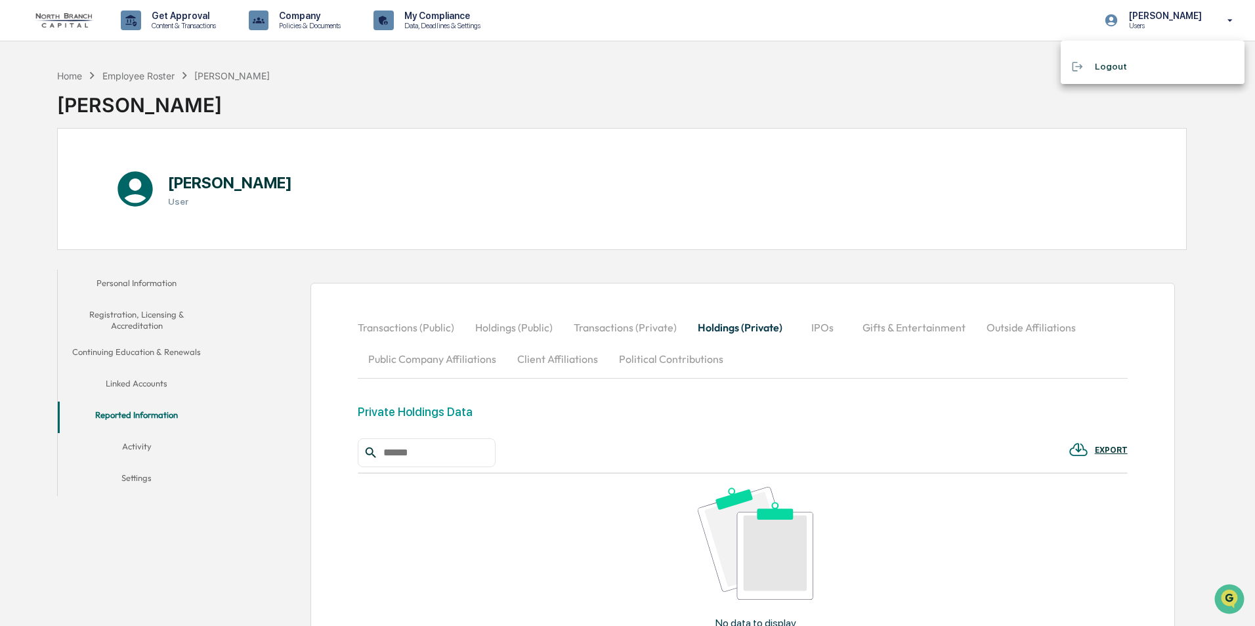
click at [1110, 70] on li "Logout" at bounding box center [1153, 66] width 184 height 24
